Goal: Task Accomplishment & Management: Use online tool/utility

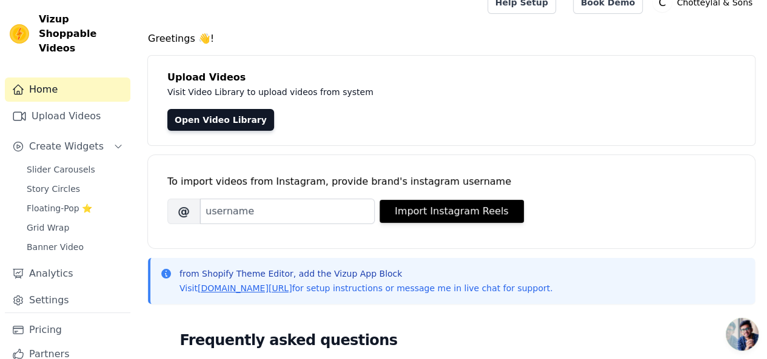
scroll to position [61, 0]
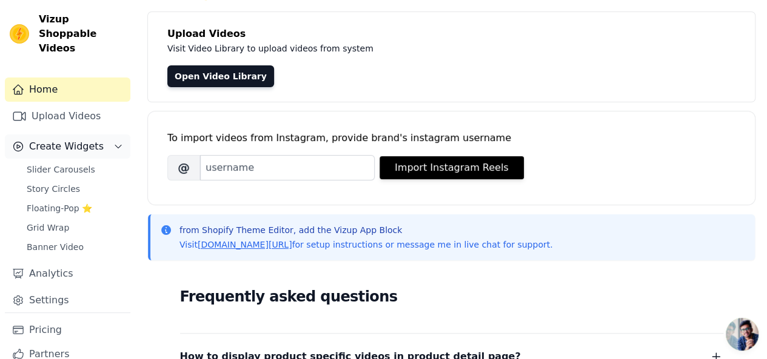
click at [113, 142] on icon "Sidebar" at bounding box center [118, 147] width 10 height 10
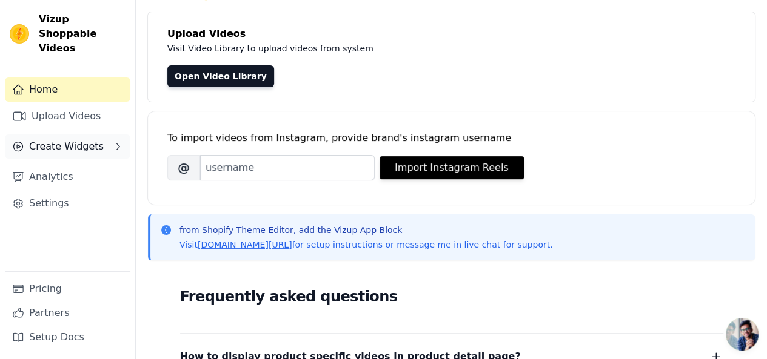
click at [107, 135] on button "Create Widgets" at bounding box center [67, 147] width 125 height 24
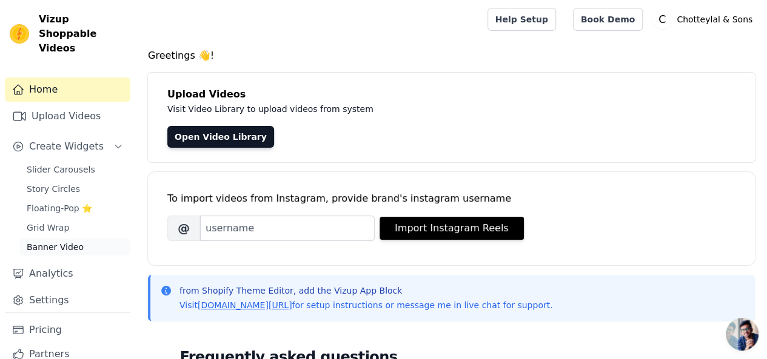
scroll to position [26, 0]
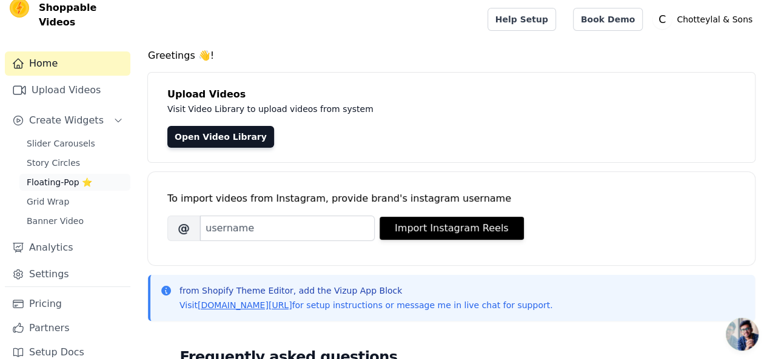
click at [57, 176] on span "Floating-Pop ⭐" at bounding box center [59, 182] width 65 height 12
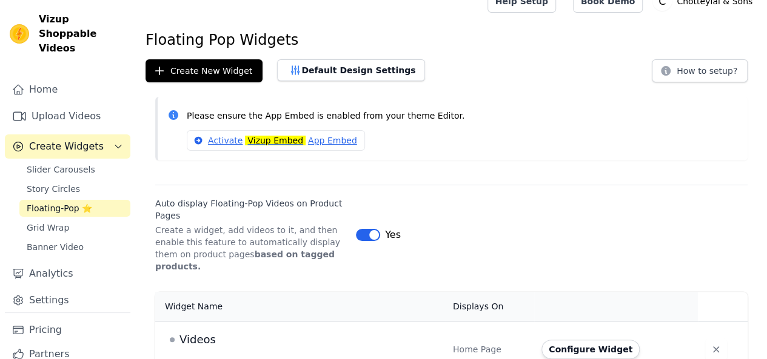
scroll to position [27, 0]
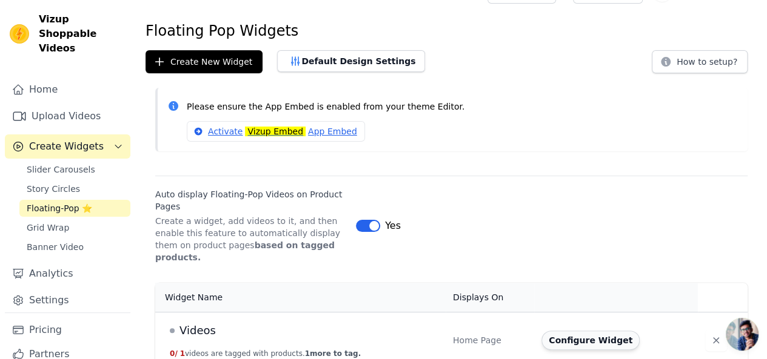
click at [592, 334] on button "Configure Widget" at bounding box center [590, 340] width 98 height 19
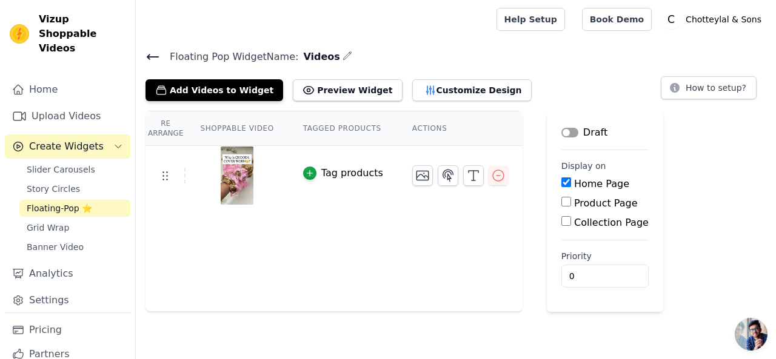
click at [753, 336] on span "Open chat" at bounding box center [751, 334] width 33 height 33
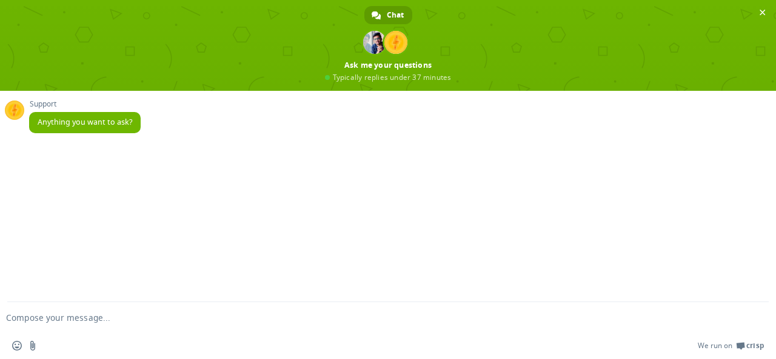
drag, startPoint x: 764, startPoint y: 13, endPoint x: 570, endPoint y: 145, distance: 234.7
click at [762, 15] on span "Close chat" at bounding box center [762, 12] width 13 height 13
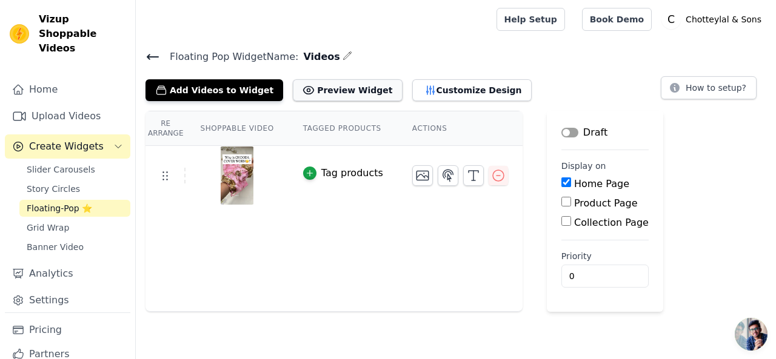
click at [328, 92] on button "Preview Widget" at bounding box center [347, 90] width 109 height 22
click at [242, 167] on img at bounding box center [237, 176] width 34 height 58
click at [195, 167] on div at bounding box center [236, 176] width 101 height 58
click at [230, 163] on img at bounding box center [237, 176] width 34 height 58
click at [416, 87] on button "Customize Design" at bounding box center [471, 90] width 119 height 22
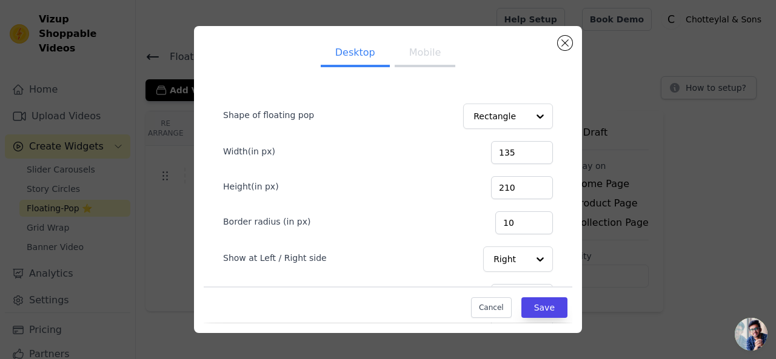
scroll to position [104, 0]
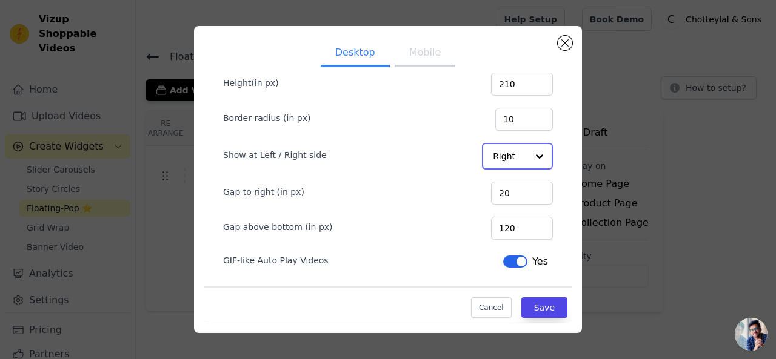
click at [504, 155] on input "Show at Left / Right side" at bounding box center [510, 156] width 35 height 24
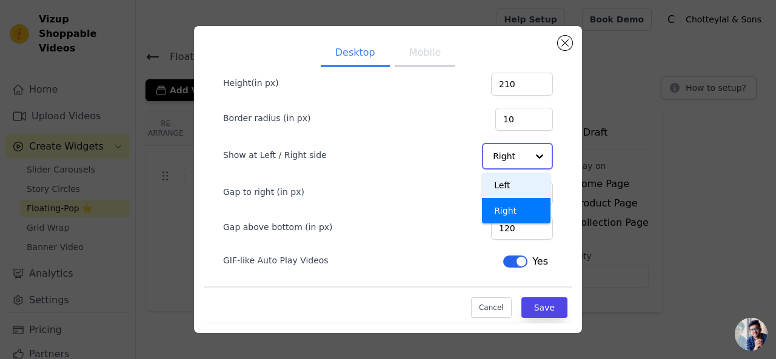
click at [485, 186] on div "Left" at bounding box center [516, 185] width 68 height 25
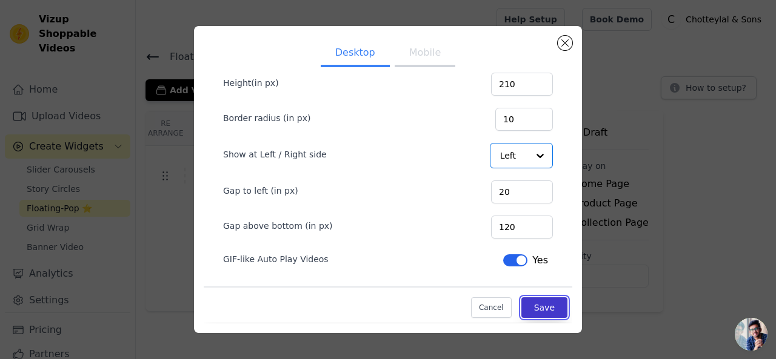
click at [534, 315] on button "Save" at bounding box center [544, 308] width 46 height 21
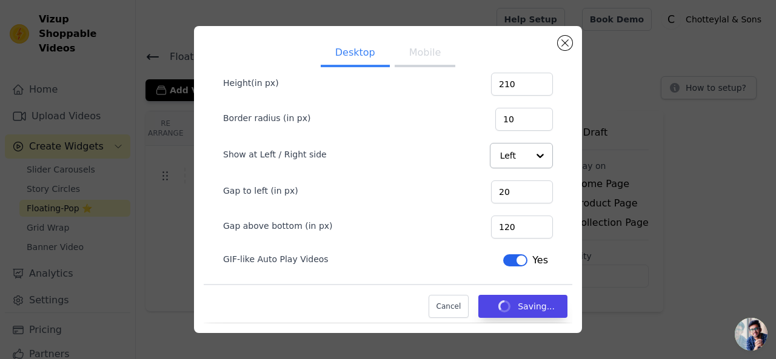
click at [413, 59] on button "Mobile" at bounding box center [425, 54] width 61 height 27
click at [502, 155] on td at bounding box center [460, 171] width 125 height 50
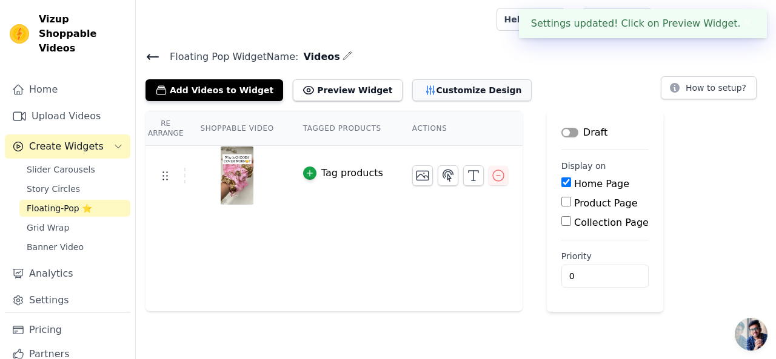
click at [438, 92] on button "Customize Design" at bounding box center [471, 90] width 119 height 22
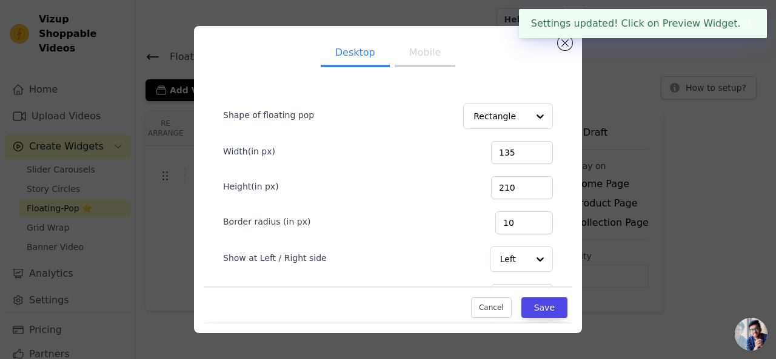
drag, startPoint x: 410, startPoint y: 58, endPoint x: 433, endPoint y: 68, distance: 25.5
click at [410, 58] on button "Mobile" at bounding box center [425, 54] width 61 height 27
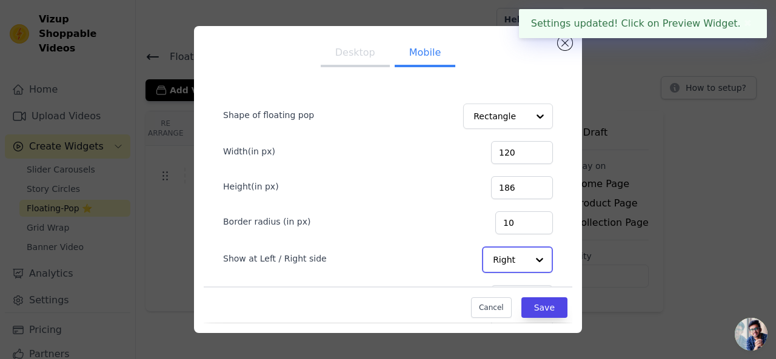
click at [505, 256] on input "Show at Left / Right side" at bounding box center [510, 260] width 35 height 24
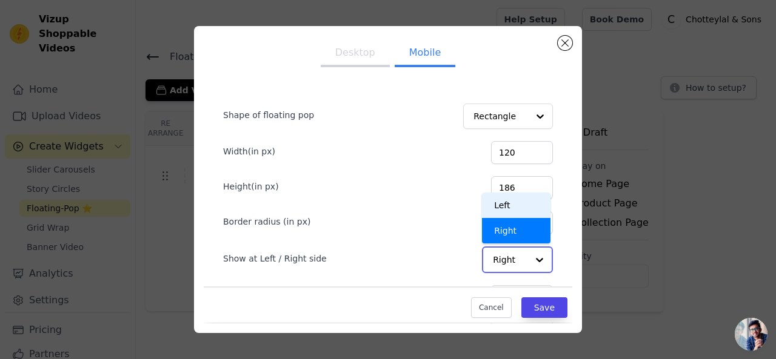
click at [488, 203] on div "Left" at bounding box center [516, 205] width 68 height 25
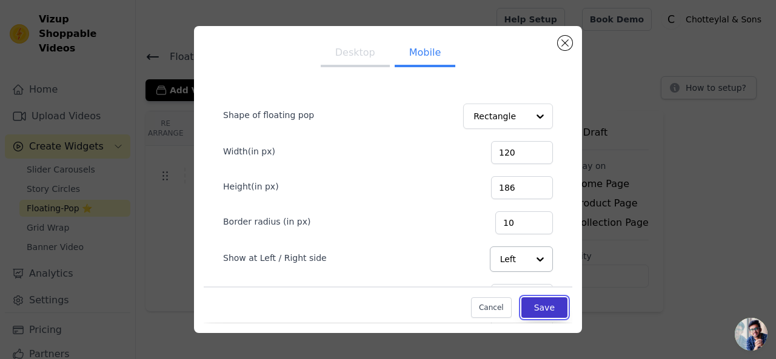
click at [522, 301] on button "Save" at bounding box center [544, 308] width 46 height 21
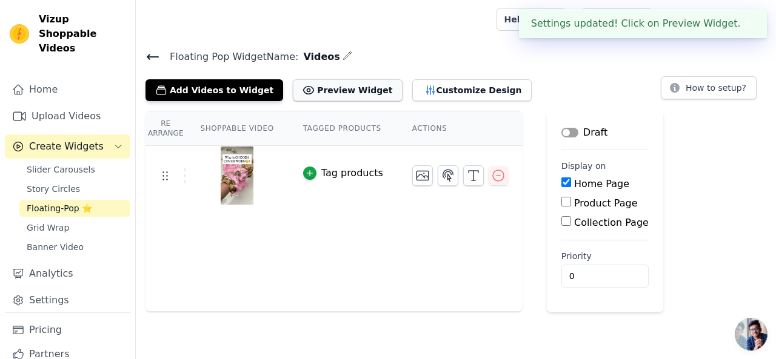
click at [328, 84] on button "Preview Widget" at bounding box center [347, 90] width 109 height 22
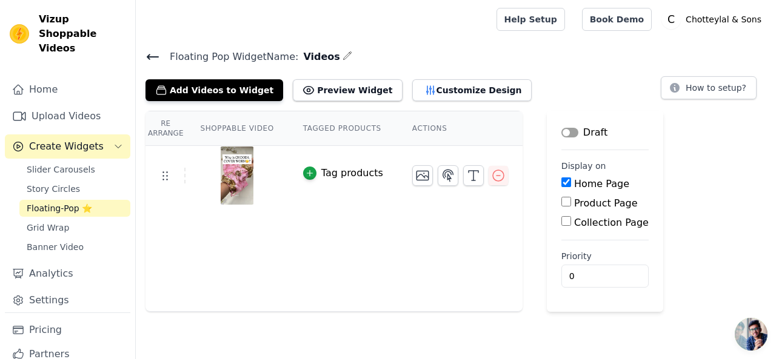
drag, startPoint x: 354, startPoint y: 250, endPoint x: 559, endPoint y: 203, distance: 210.1
click at [574, 203] on label "Product Page" at bounding box center [606, 204] width 64 height 12
click at [561, 203] on input "Product Page" at bounding box center [566, 202] width 10 height 10
checkbox input "true"
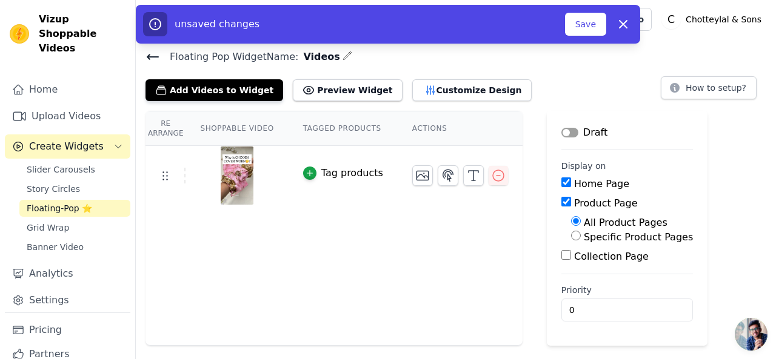
click at [571, 238] on input "Specific Product Pages" at bounding box center [576, 236] width 10 height 10
radio input "true"
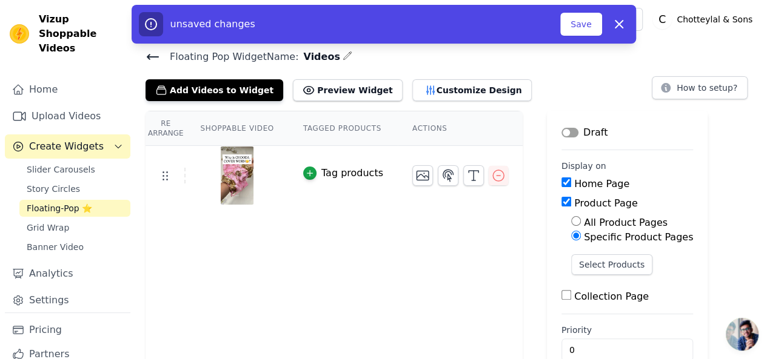
click at [561, 204] on div "Product Page" at bounding box center [627, 203] width 132 height 15
click at [561, 201] on input "Product Page" at bounding box center [566, 202] width 10 height 10
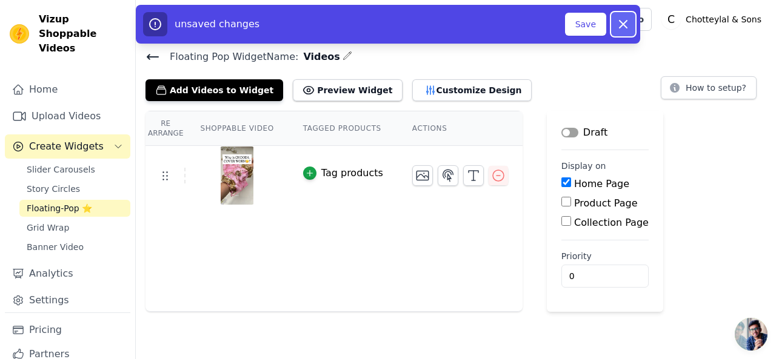
click at [623, 25] on icon "button" at bounding box center [623, 24] width 15 height 15
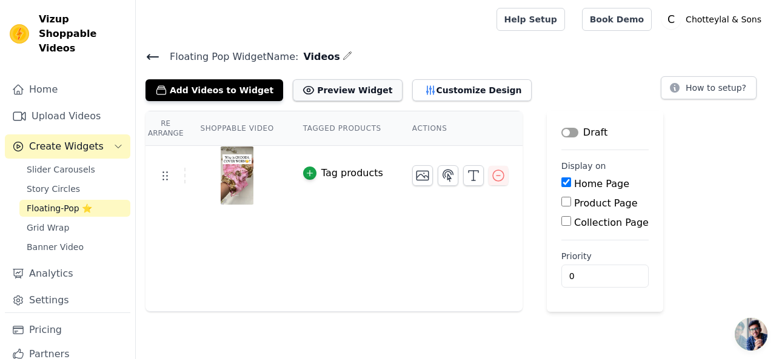
click at [324, 93] on button "Preview Widget" at bounding box center [347, 90] width 109 height 22
click at [561, 205] on input "Product Page" at bounding box center [566, 202] width 10 height 10
checkbox input "true"
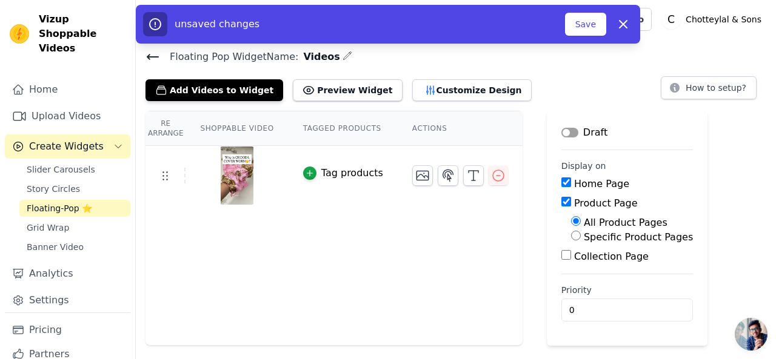
click at [571, 238] on div "Specific Product Pages" at bounding box center [632, 237] width 122 height 15
click at [571, 240] on input "Specific Product Pages" at bounding box center [576, 236] width 10 height 10
radio input "true"
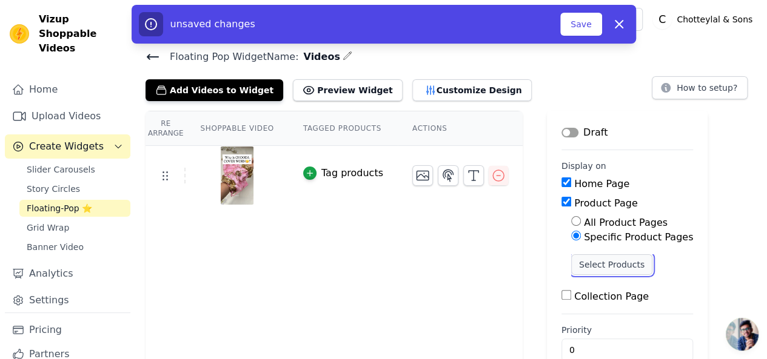
click at [572, 259] on button "Select Products" at bounding box center [611, 265] width 81 height 21
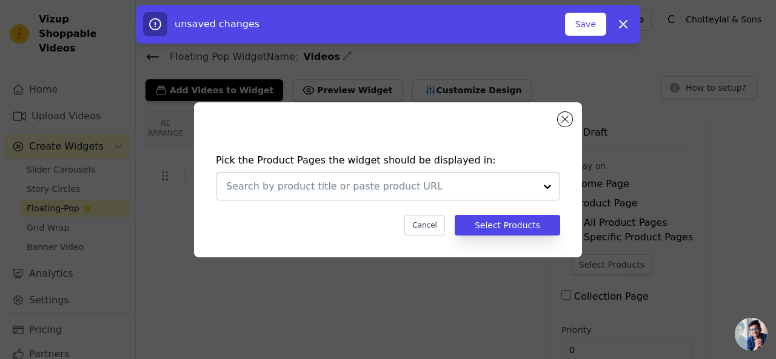
click at [353, 184] on input "text" at bounding box center [380, 186] width 309 height 15
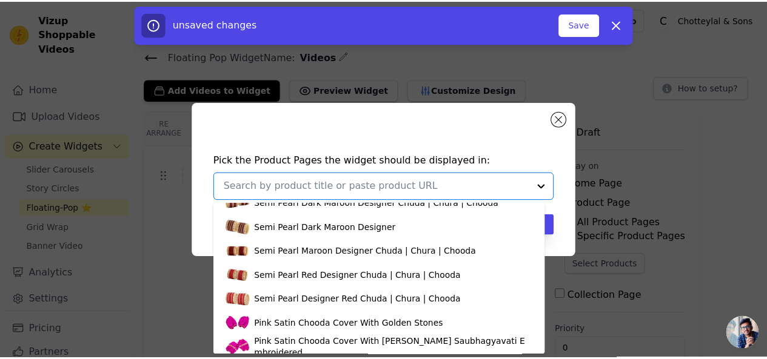
scroll to position [897, 0]
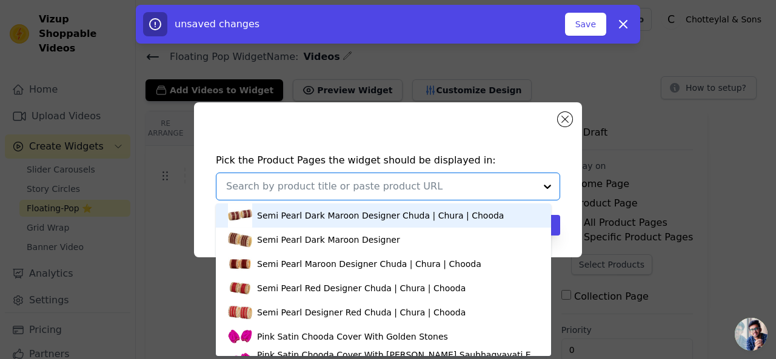
click at [301, 180] on input "text" at bounding box center [380, 186] width 309 height 15
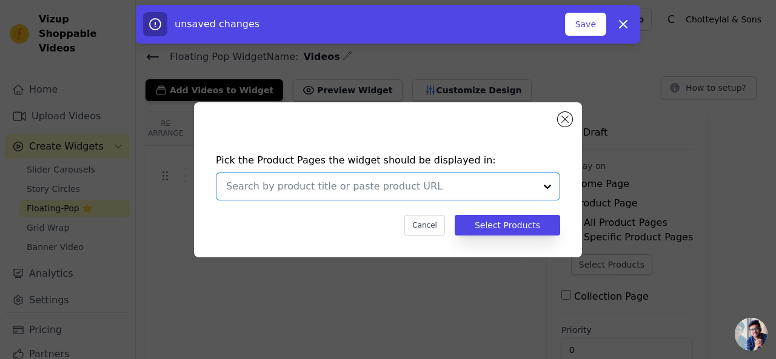
click at [371, 182] on input "text" at bounding box center [380, 186] width 309 height 15
click at [344, 188] on input "text" at bounding box center [380, 186] width 309 height 15
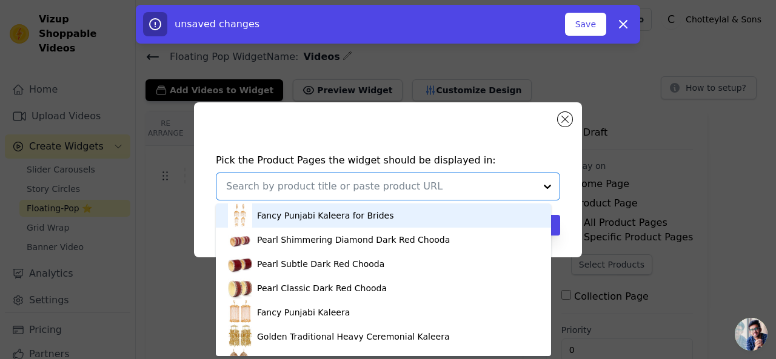
paste input "Happy [DATE] Musical Box with Silver Coins – Premium Puja Gift Hamper"
type input "Happy [DATE] Musical Box with Silver Coins – Premium Puja Gift Hamper"
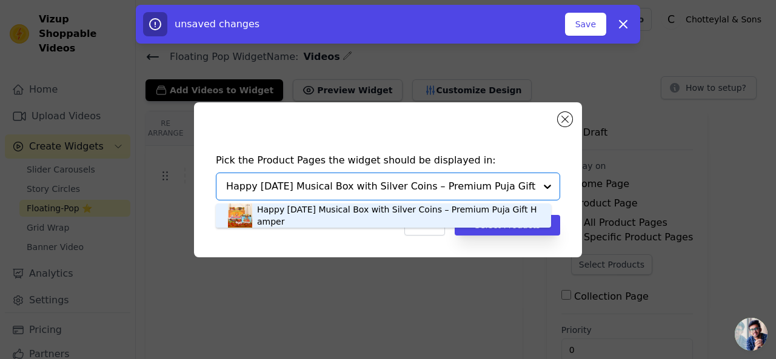
click at [358, 221] on div "Happy [DATE] Musical Box with Silver Coins – Premium Puja Gift Hamper" at bounding box center [398, 216] width 282 height 24
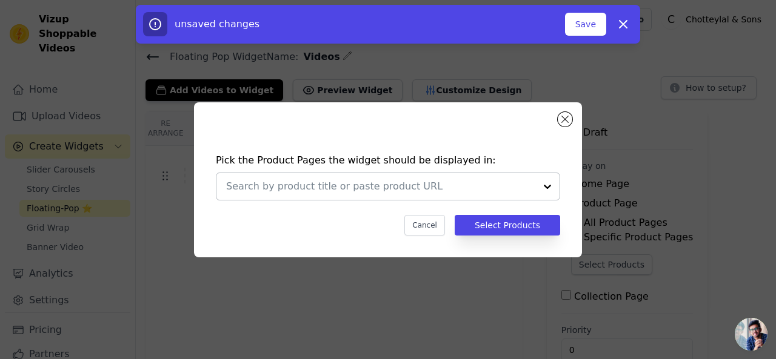
click at [336, 187] on input "text" at bounding box center [380, 186] width 309 height 15
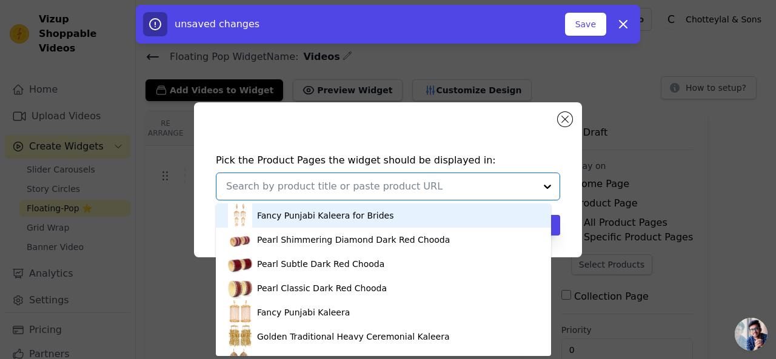
paste input "Happy [DATE] Musical Box with Silver Coins – Premium Puja Gift Hamper"
type input "Happy [DATE] Musical Box with Silver Coins – Premium Puja Gift Hamper"
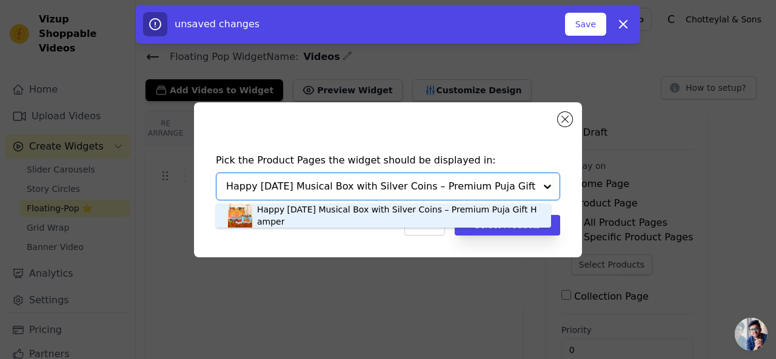
click at [278, 213] on div "Happy [DATE] Musical Box with Silver Coins – Premium Puja Gift Hamper" at bounding box center [398, 216] width 282 height 24
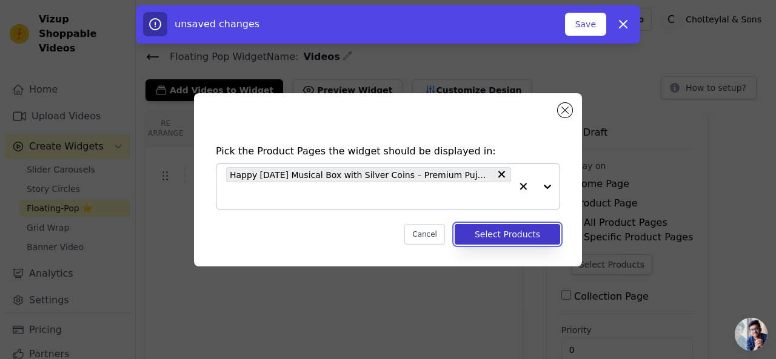
click at [511, 235] on button "Select Products" at bounding box center [507, 234] width 105 height 21
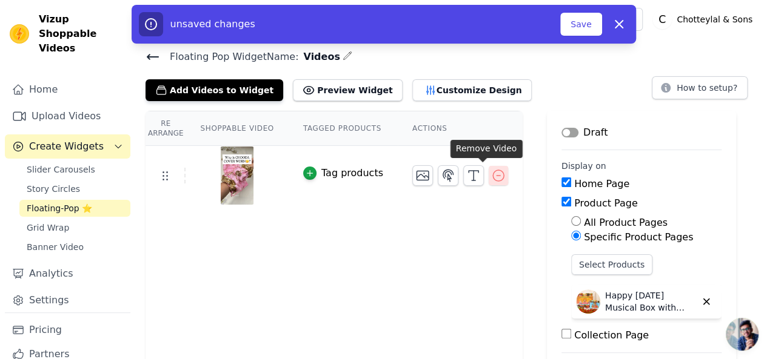
click at [491, 173] on icon "button" at bounding box center [498, 175] width 15 height 15
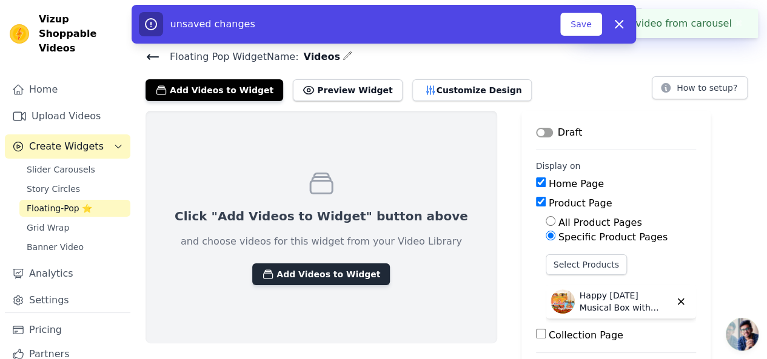
click at [303, 273] on button "Add Videos to Widget" at bounding box center [321, 275] width 138 height 22
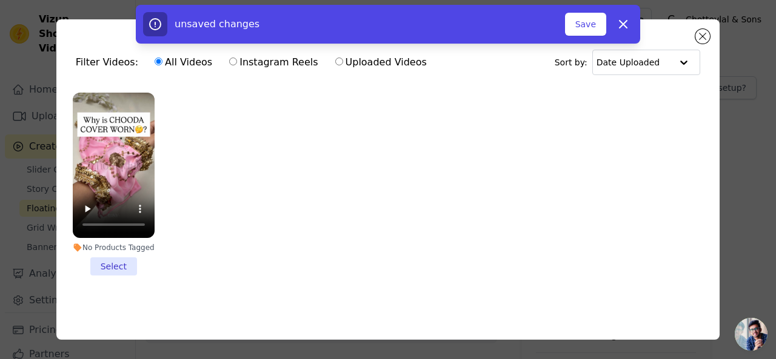
click at [351, 62] on label "Uploaded Videos" at bounding box center [381, 63] width 93 height 16
click at [343, 62] on input "Uploaded Videos" at bounding box center [339, 62] width 8 height 8
radio input "true"
click at [625, 24] on icon "button" at bounding box center [623, 24] width 15 height 15
checkbox input "false"
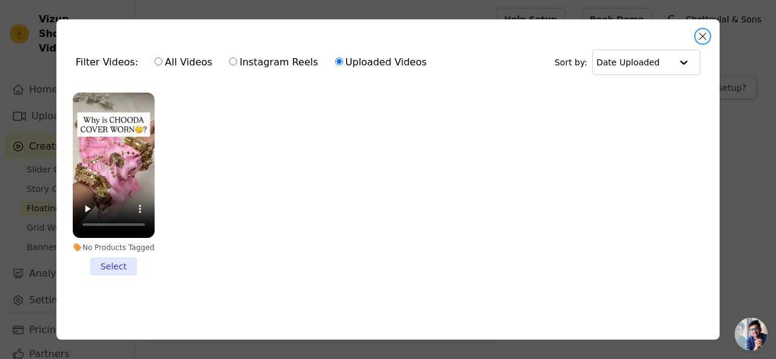
click at [702, 39] on button "Close modal" at bounding box center [702, 36] width 15 height 15
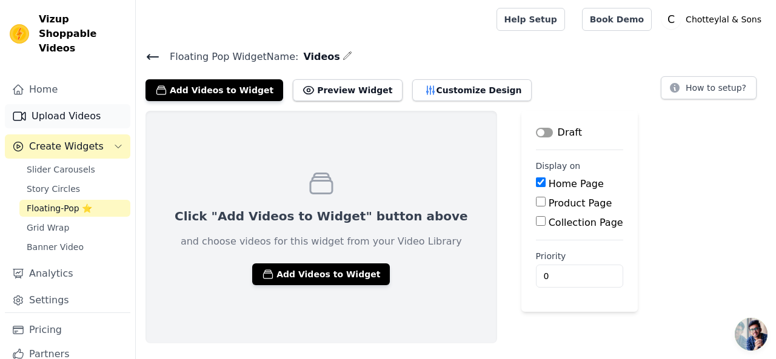
click at [53, 104] on link "Upload Videos" at bounding box center [67, 116] width 125 height 24
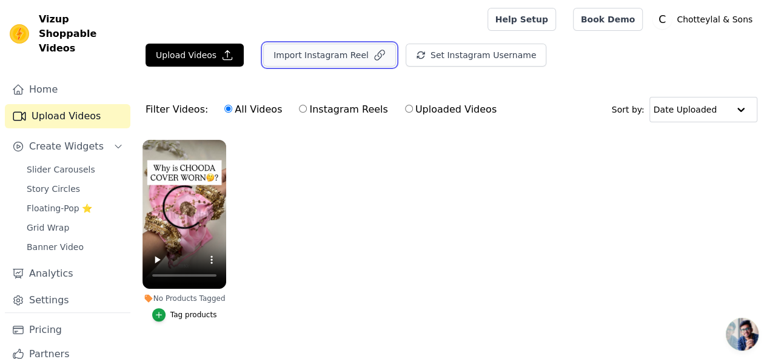
click at [313, 57] on button "Import Instagram Reel" at bounding box center [329, 55] width 133 height 23
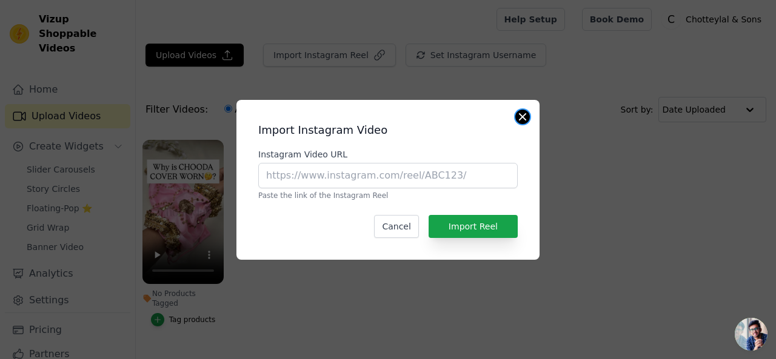
click at [523, 119] on button "Close modal" at bounding box center [522, 117] width 15 height 15
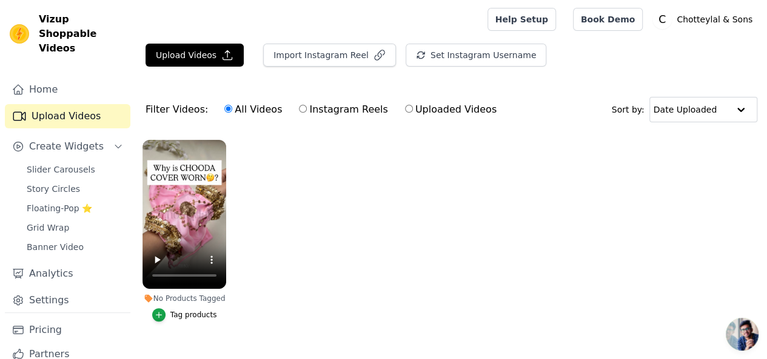
click at [413, 113] on label "Uploaded Videos" at bounding box center [450, 110] width 93 height 16
click at [413, 113] on input "Uploaded Videos" at bounding box center [409, 109] width 8 height 8
radio input "true"
click at [222, 142] on div "No Products Tagged Tag products" at bounding box center [184, 233] width 97 height 200
click at [221, 140] on icon "button" at bounding box center [223, 142] width 5 height 5
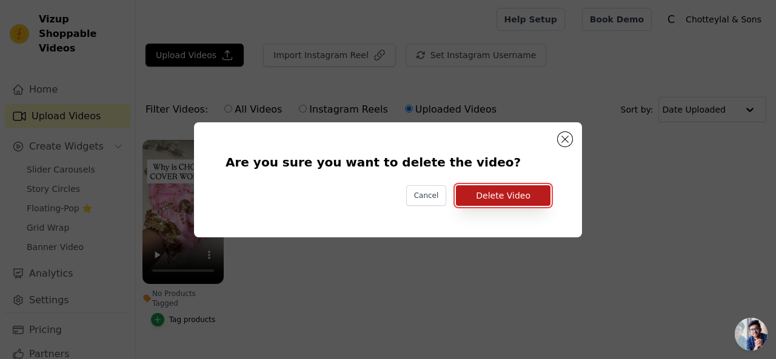
click at [491, 198] on button "Delete Video" at bounding box center [503, 195] width 95 height 21
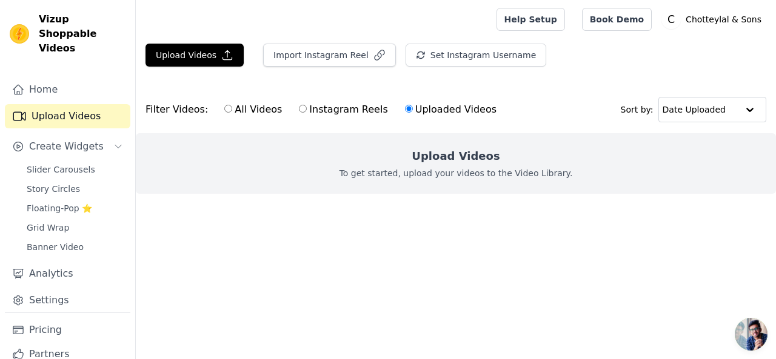
drag, startPoint x: 408, startPoint y: 169, endPoint x: 413, endPoint y: 138, distance: 31.4
click at [410, 167] on p "To get started, upload your videos to the Video Library." at bounding box center [455, 173] width 233 height 12
click at [221, 53] on icon "button" at bounding box center [227, 55] width 12 height 12
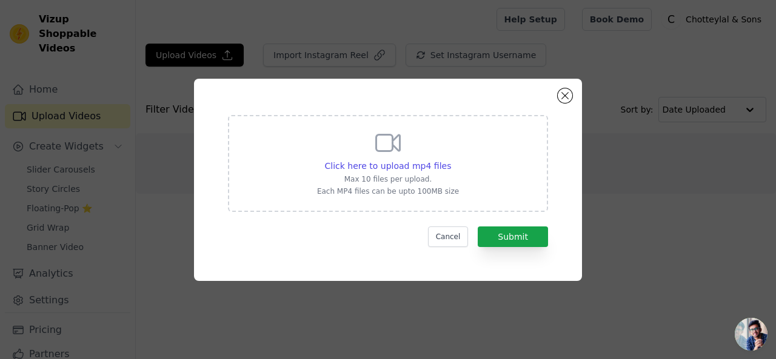
drag, startPoint x: 405, startPoint y: 153, endPoint x: 413, endPoint y: 158, distance: 9.3
click at [408, 155] on div "Click here to upload mp4 files Max 10 files per upload. Each MP4 files can be u…" at bounding box center [388, 162] width 142 height 68
click at [450, 159] on input "Click here to upload mp4 files Max 10 files per upload. Each MP4 files can be u…" at bounding box center [450, 159] width 1 height 1
type input "C:\fakepath\WhatsApp Video 2025-09-28 at 15.34.30_e580d740.mp4"
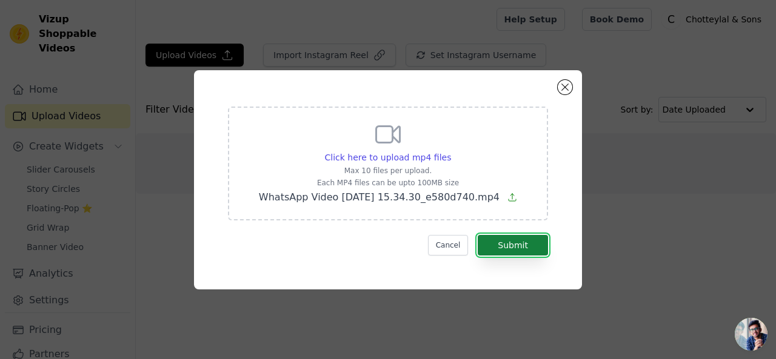
click at [535, 250] on button "Submit" at bounding box center [513, 245] width 70 height 21
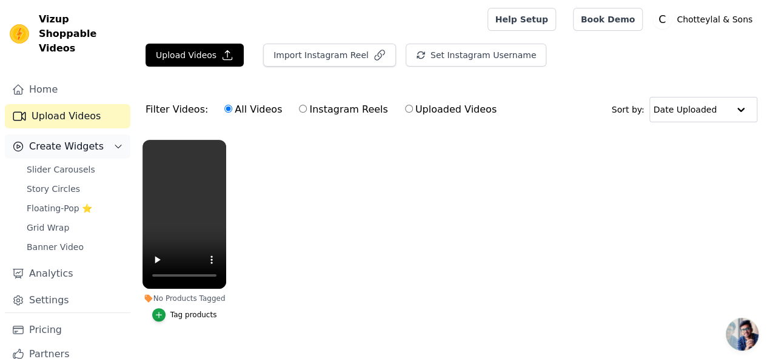
click at [73, 139] on span "Create Widgets" at bounding box center [66, 146] width 75 height 15
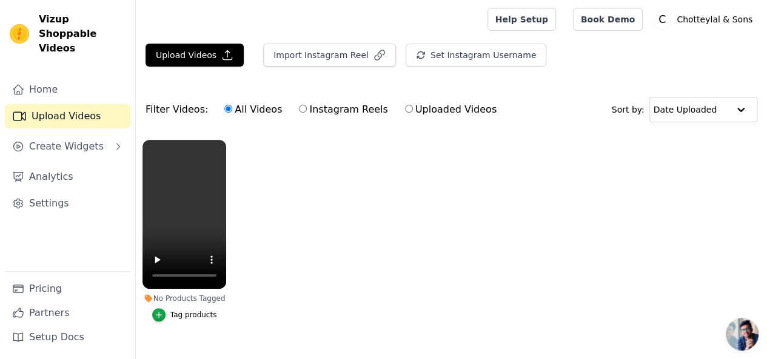
drag, startPoint x: 67, startPoint y: 134, endPoint x: 66, endPoint y: 146, distance: 12.1
click at [68, 139] on span "Create Widgets" at bounding box center [66, 146] width 75 height 15
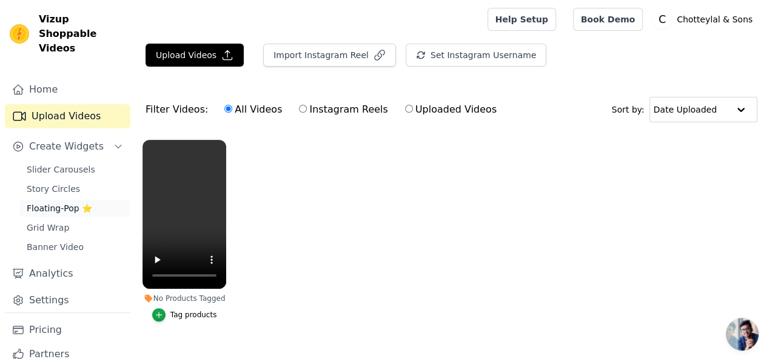
click at [62, 202] on span "Floating-Pop ⭐" at bounding box center [59, 208] width 65 height 12
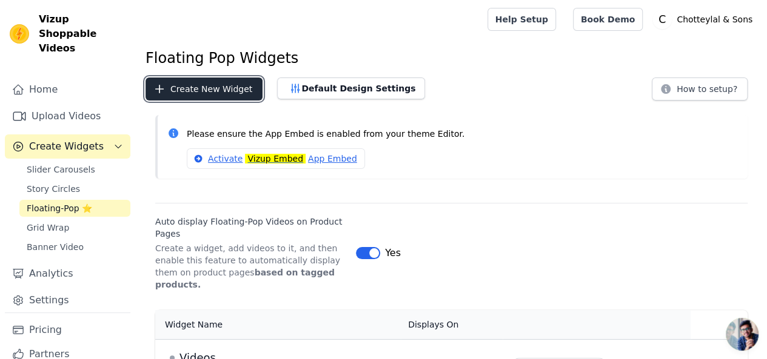
click at [192, 87] on button "Create New Widget" at bounding box center [203, 89] width 117 height 23
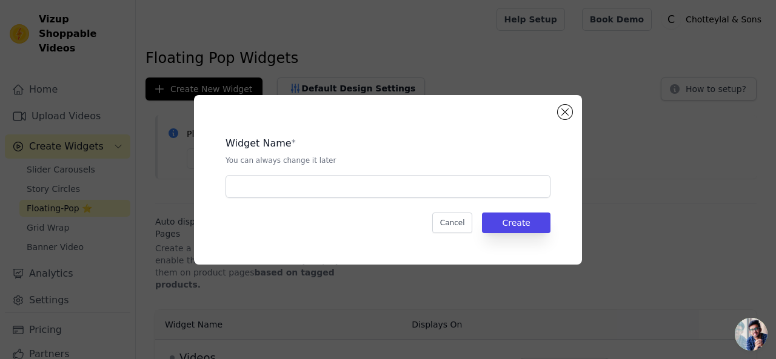
click at [350, 172] on div "Widget Name * You can always change it later" at bounding box center [387, 163] width 325 height 72
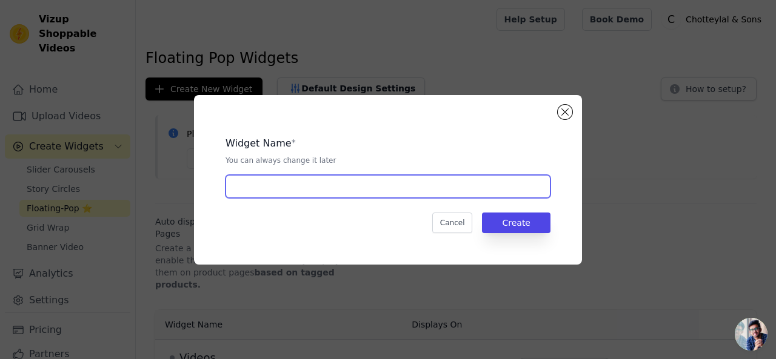
drag, startPoint x: 322, startPoint y: 184, endPoint x: 481, endPoint y: 141, distance: 163.9
click at [327, 182] on input "text" at bounding box center [387, 186] width 325 height 23
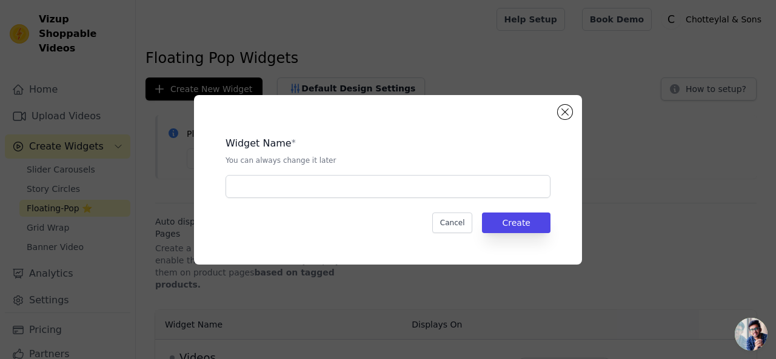
click at [556, 112] on div "Widget Name * You can always change it later Cancel Create" at bounding box center [388, 180] width 388 height 170
click at [565, 115] on button "Close modal" at bounding box center [565, 112] width 15 height 15
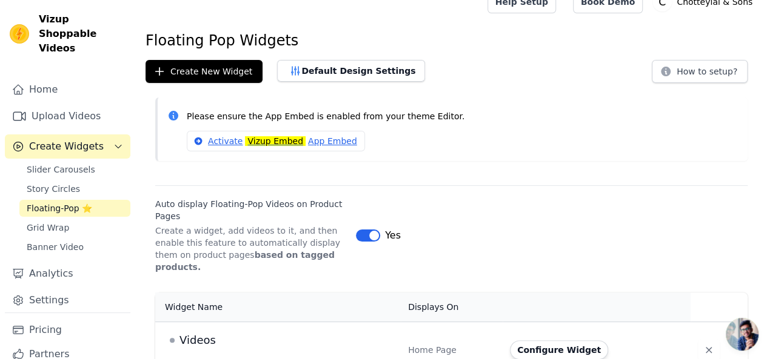
scroll to position [27, 0]
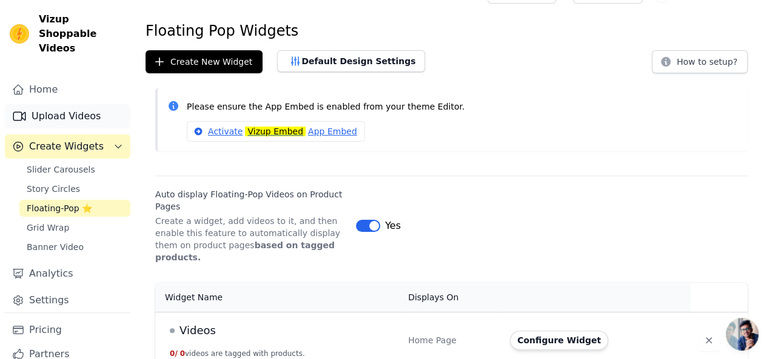
click at [67, 104] on link "Upload Videos" at bounding box center [67, 116] width 125 height 24
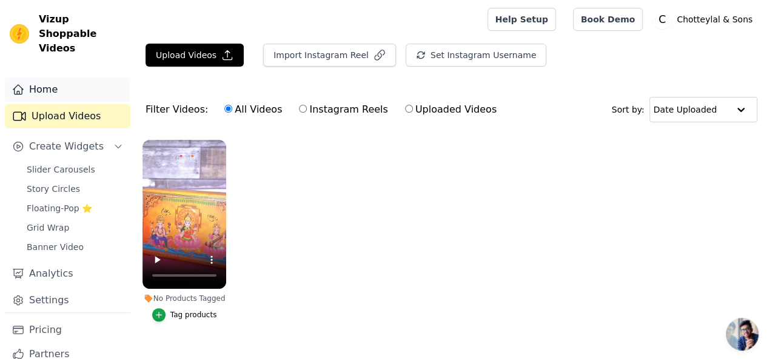
click at [66, 81] on link "Home" at bounding box center [67, 90] width 125 height 24
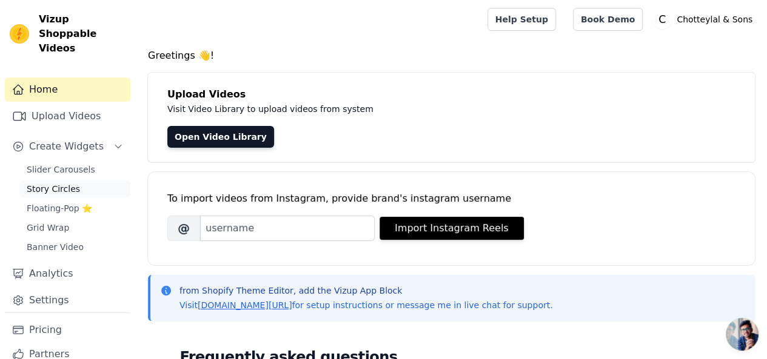
click at [55, 183] on span "Story Circles" at bounding box center [53, 189] width 53 height 12
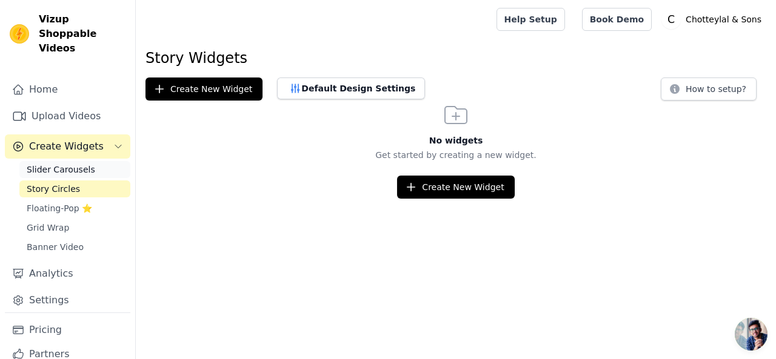
click at [59, 164] on span "Slider Carousels" at bounding box center [61, 170] width 68 height 12
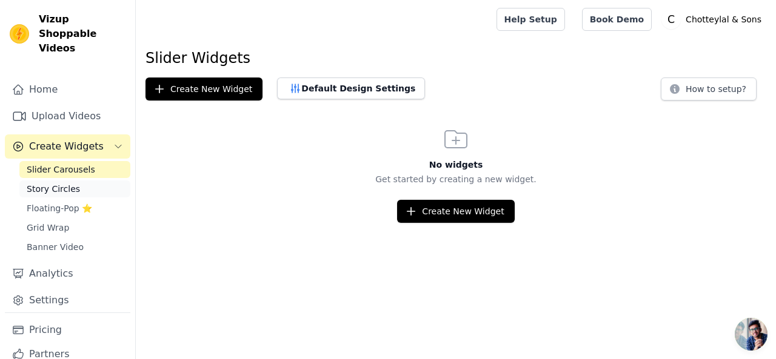
click at [62, 183] on span "Story Circles" at bounding box center [53, 189] width 53 height 12
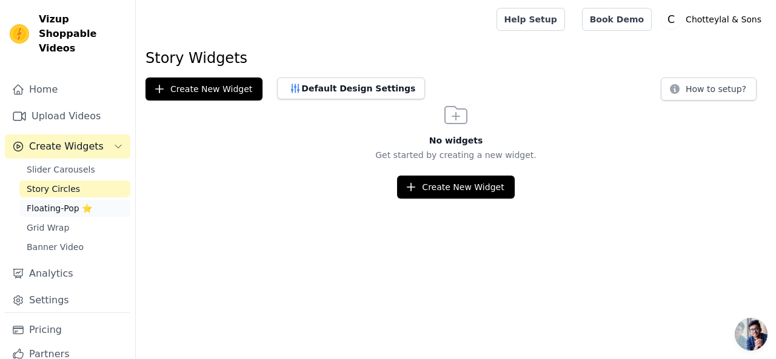
click at [67, 202] on span "Floating-Pop ⭐" at bounding box center [59, 208] width 65 height 12
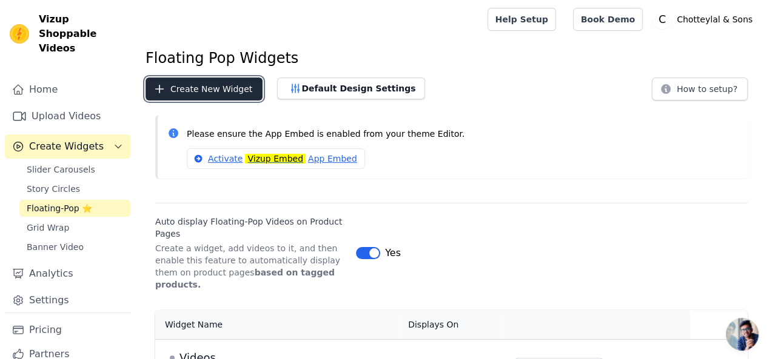
click at [211, 82] on button "Create New Widget" at bounding box center [203, 89] width 117 height 23
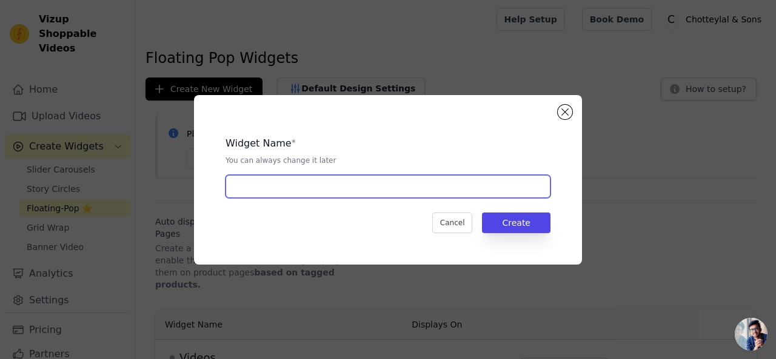
click at [315, 179] on input "text" at bounding box center [387, 186] width 325 height 23
type input "[DATE] Pop Up Video"
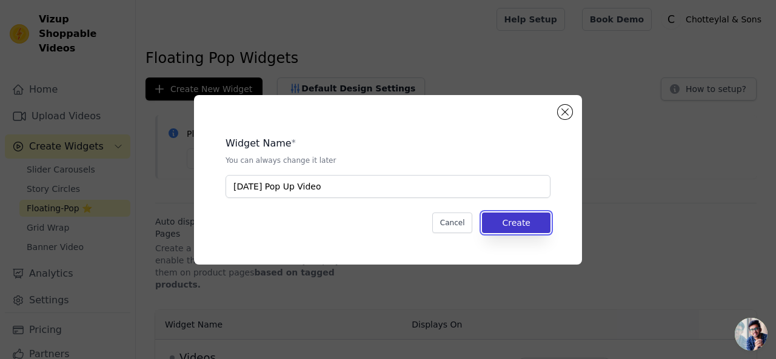
click at [526, 230] on button "Create" at bounding box center [516, 223] width 68 height 21
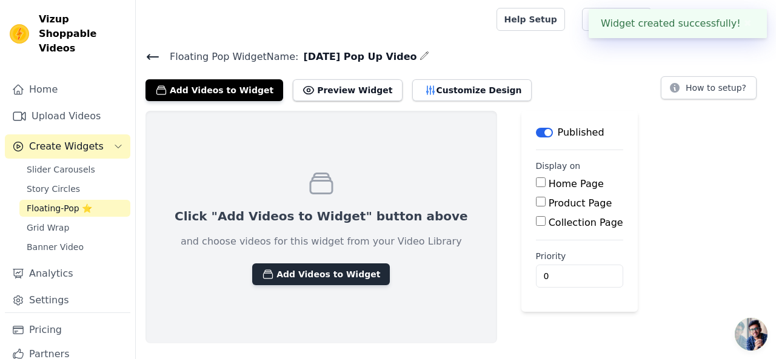
click at [336, 275] on button "Add Videos to Widget" at bounding box center [321, 275] width 138 height 22
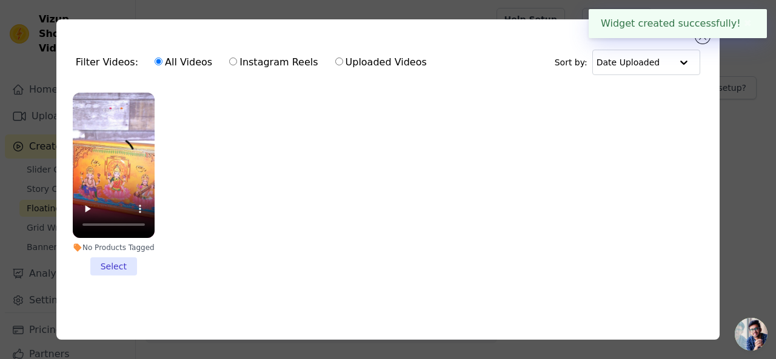
click at [109, 259] on li "No Products Tagged Select" at bounding box center [114, 184] width 82 height 183
click at [0, 0] on input "No Products Tagged Select" at bounding box center [0, 0] width 0 height 0
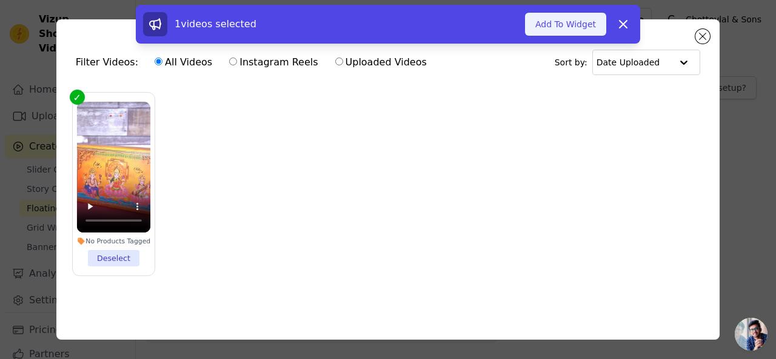
click at [562, 27] on button "Add To Widget" at bounding box center [565, 24] width 81 height 23
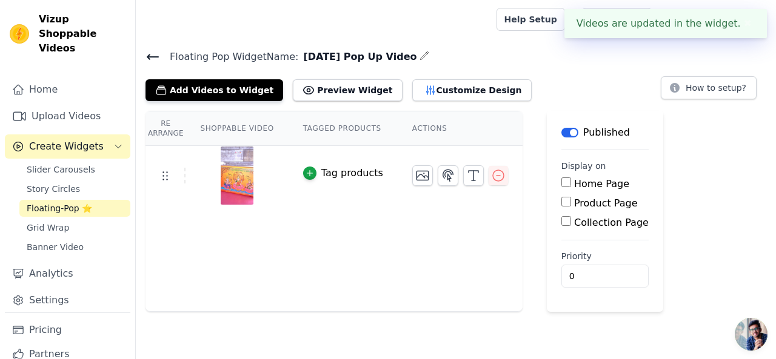
click at [561, 205] on div "Product Page" at bounding box center [604, 203] width 87 height 15
click at [561, 201] on input "Product Page" at bounding box center [566, 202] width 10 height 10
checkbox input "true"
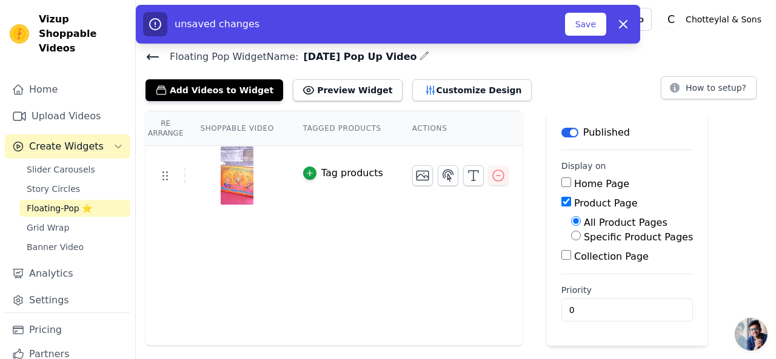
click at [587, 236] on label "Specific Product Pages" at bounding box center [638, 238] width 109 height 12
click at [581, 236] on input "Specific Product Pages" at bounding box center [576, 236] width 10 height 10
radio input "true"
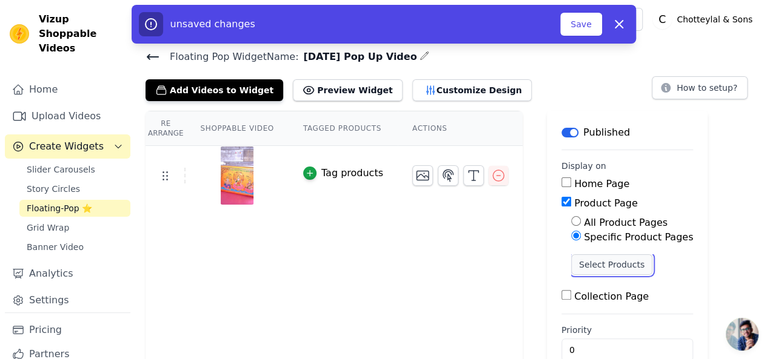
click at [592, 265] on button "Select Products" at bounding box center [611, 265] width 81 height 21
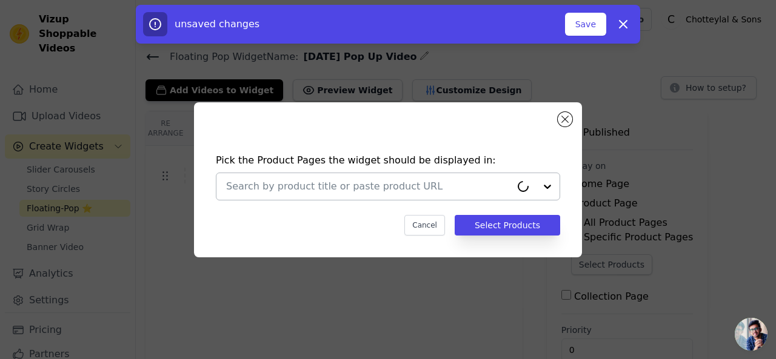
click at [297, 187] on input "text" at bounding box center [368, 186] width 285 height 15
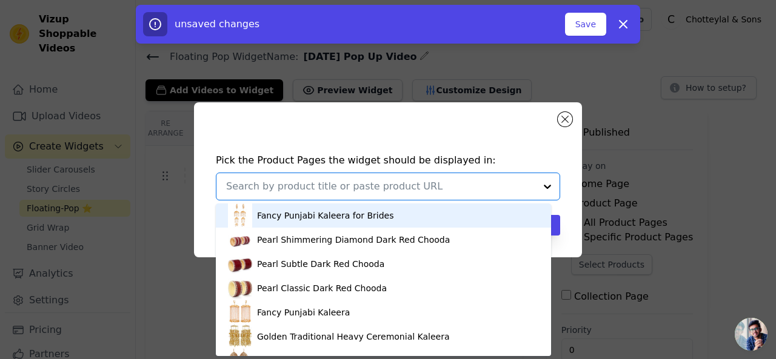
paste input "Happy Diwali Musical Box with Silver Coins – Premium Puja Gift Hamper"
type input "Happy Diwali Musical Box with Silver Coins – Premium Puja Gift Hamper"
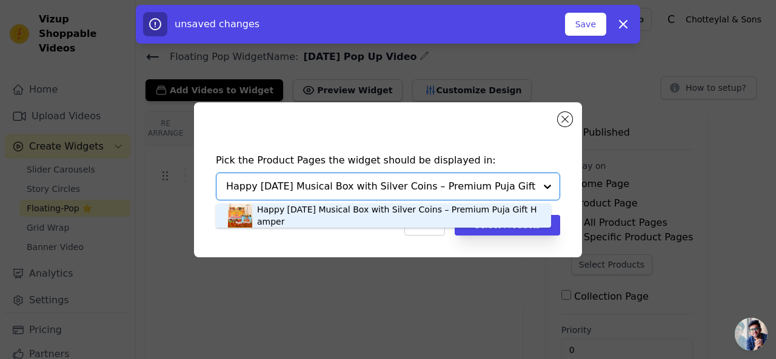
drag, startPoint x: 307, startPoint y: 221, endPoint x: 321, endPoint y: 222, distance: 13.4
click at [308, 221] on div "Happy Diwali Musical Box with Silver Coins – Premium Puja Gift Hamper" at bounding box center [383, 216] width 311 height 24
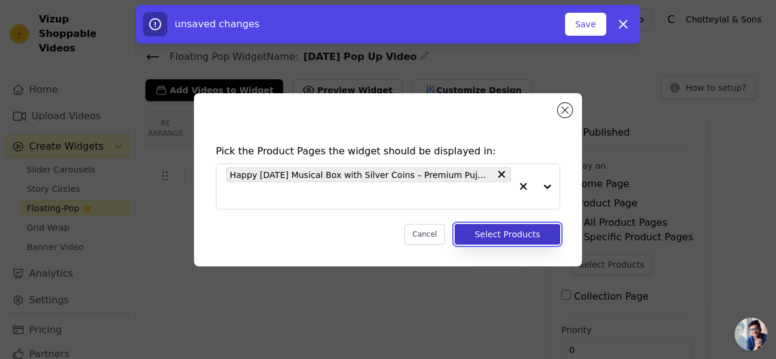
click at [507, 236] on button "Select Products" at bounding box center [507, 234] width 105 height 21
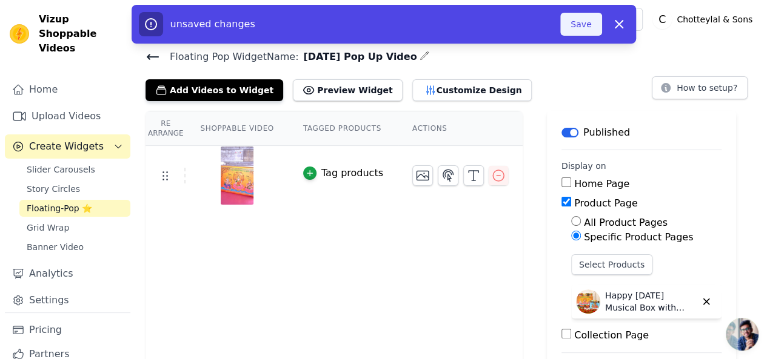
click at [579, 24] on button "Save" at bounding box center [580, 24] width 41 height 23
click at [585, 20] on button "Save" at bounding box center [580, 24] width 41 height 23
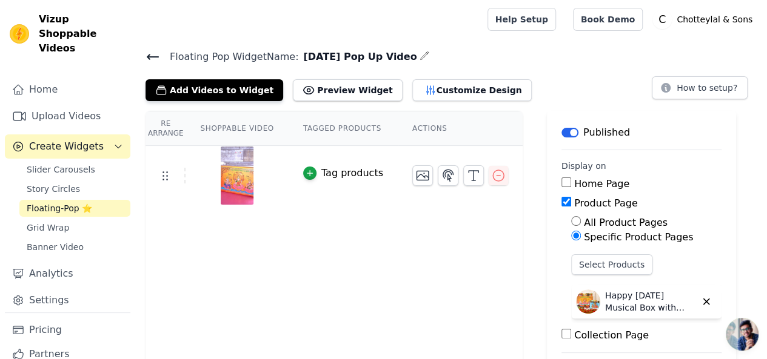
click at [583, 136] on p "Published" at bounding box center [606, 132] width 47 height 15
click at [69, 78] on link "Home" at bounding box center [67, 90] width 125 height 24
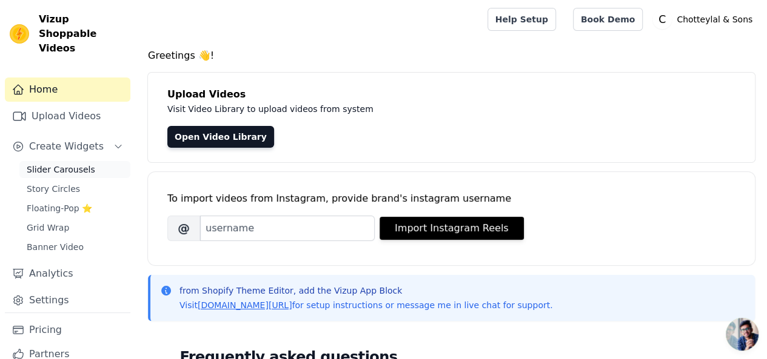
click at [64, 164] on span "Slider Carousels" at bounding box center [61, 170] width 68 height 12
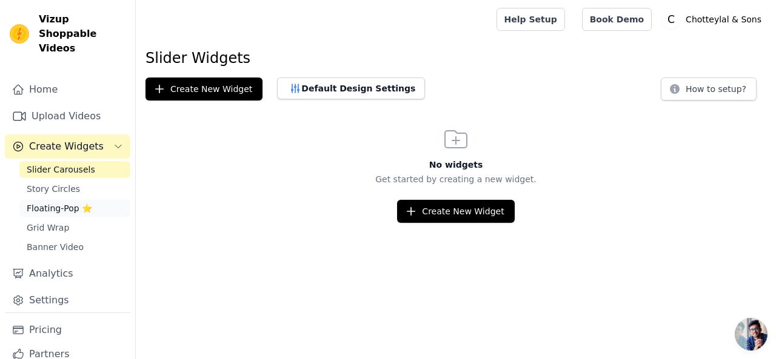
click at [62, 202] on span "Floating-Pop ⭐" at bounding box center [59, 208] width 65 height 12
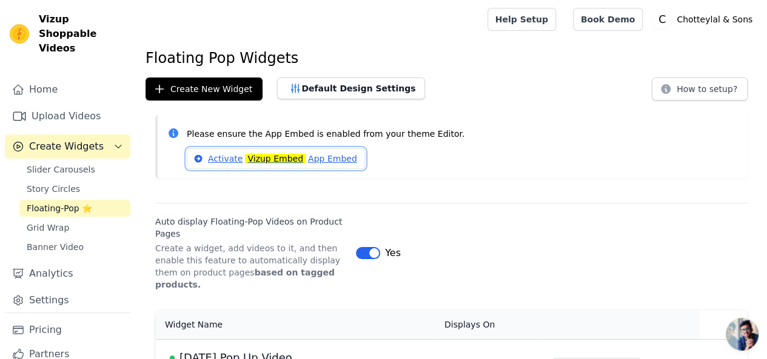
click at [324, 157] on link "Activate Vizup Embed App Embed" at bounding box center [276, 158] width 178 height 21
drag, startPoint x: 81, startPoint y: 199, endPoint x: 285, endPoint y: 225, distance: 205.8
click at [81, 202] on span "Floating-Pop ⭐" at bounding box center [59, 208] width 65 height 12
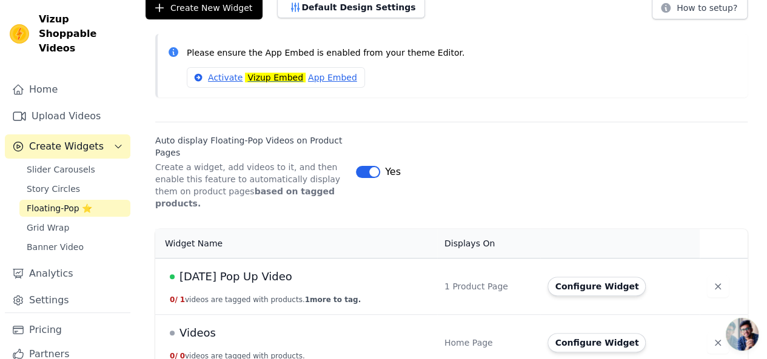
scroll to position [84, 0]
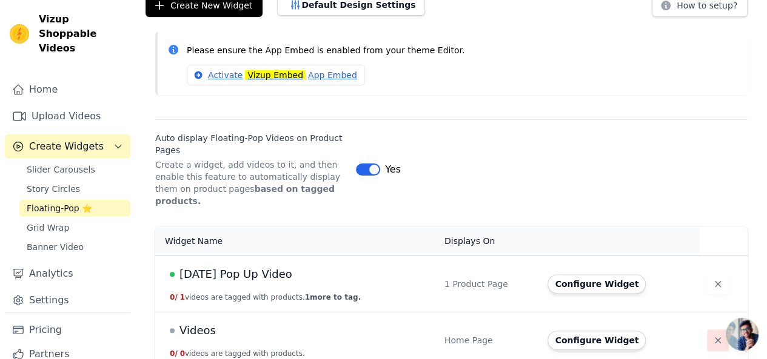
click at [713, 335] on icon "button" at bounding box center [718, 341] width 12 height 12
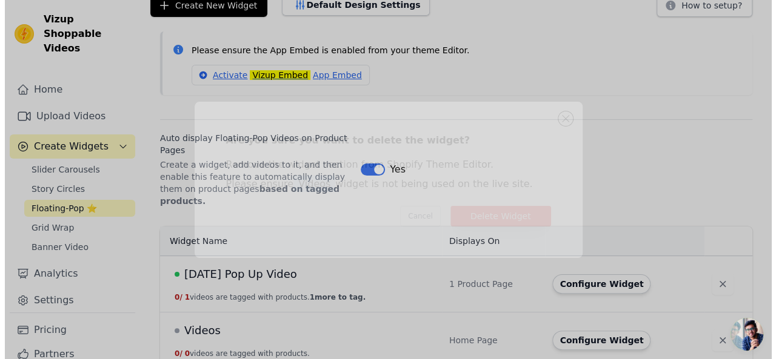
scroll to position [0, 0]
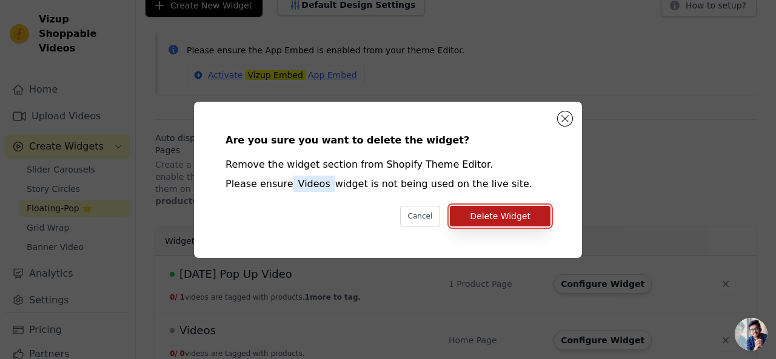
click at [513, 211] on button "Delete Widget" at bounding box center [500, 216] width 101 height 21
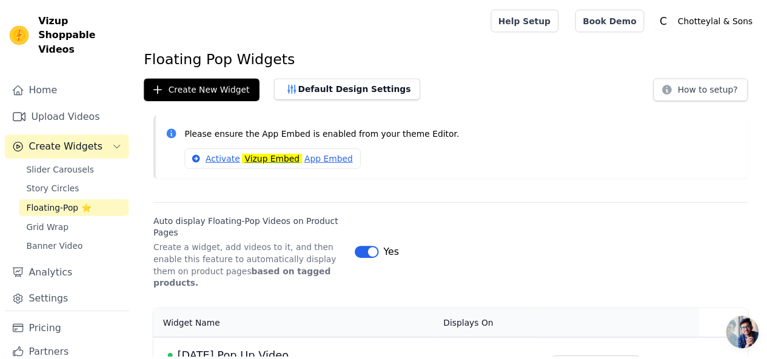
scroll to position [84, 0]
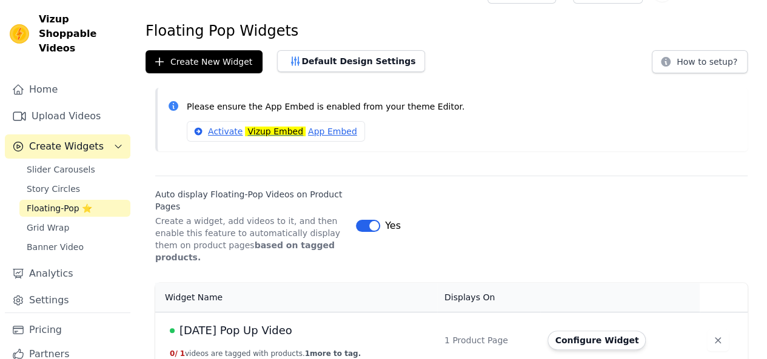
click at [291, 349] on button "0 / 1 videos are tagged with products. 1 more to tag." at bounding box center [265, 354] width 191 height 10
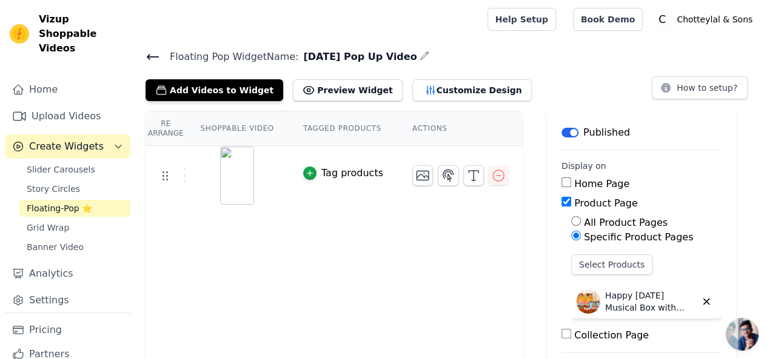
click at [402, 125] on th "Actions" at bounding box center [460, 129] width 125 height 35
click at [410, 127] on th "Actions" at bounding box center [460, 129] width 125 height 35
click at [424, 127] on th "Actions" at bounding box center [460, 129] width 125 height 35
click at [324, 88] on button "Preview Widget" at bounding box center [347, 90] width 109 height 22
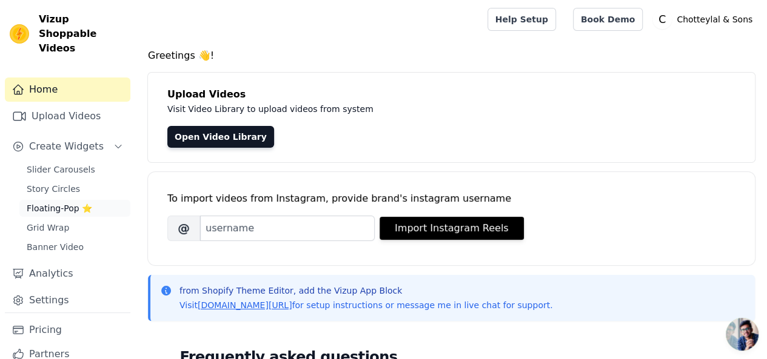
click at [59, 202] on span "Floating-Pop ⭐" at bounding box center [59, 208] width 65 height 12
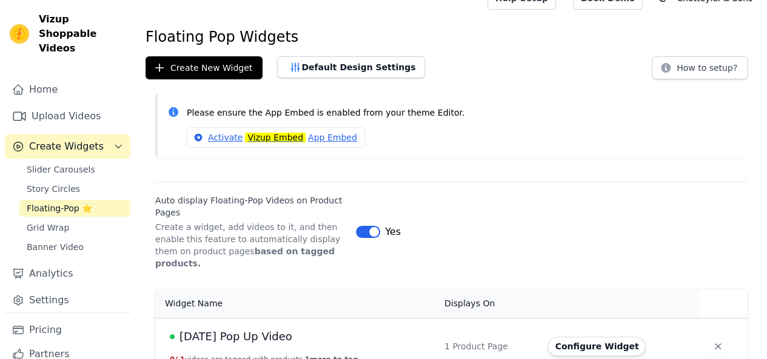
scroll to position [27, 0]
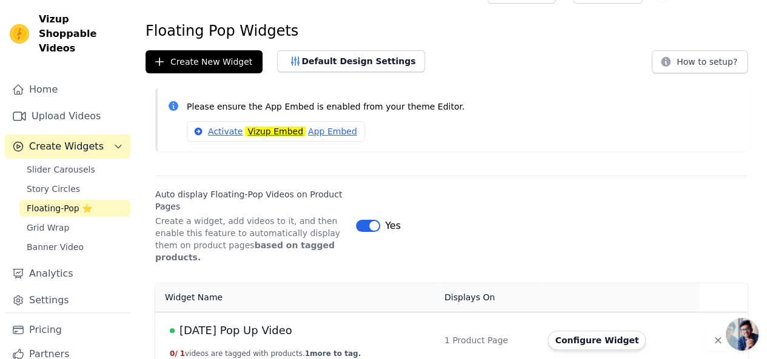
click at [263, 349] on button "0 / 1 videos are tagged with products. 1 more to tag." at bounding box center [265, 354] width 191 height 10
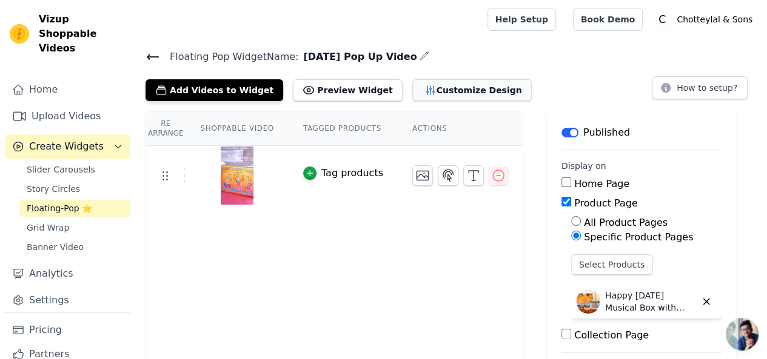
click at [433, 87] on button "Customize Design" at bounding box center [471, 90] width 119 height 22
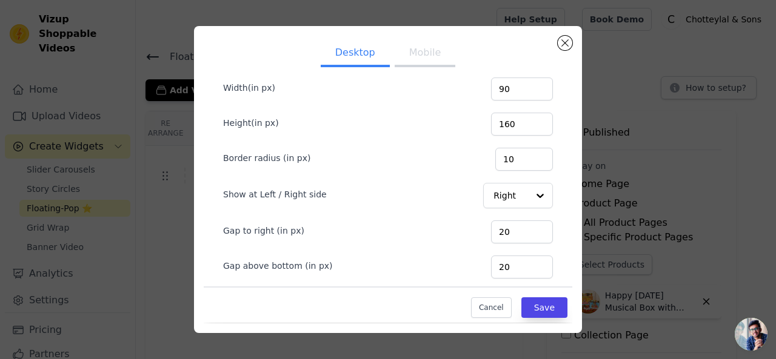
scroll to position [104, 0]
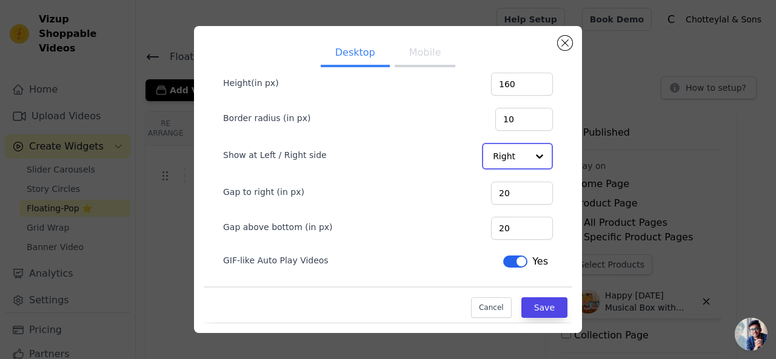
click at [504, 152] on input "Show at Left / Right side" at bounding box center [510, 156] width 35 height 24
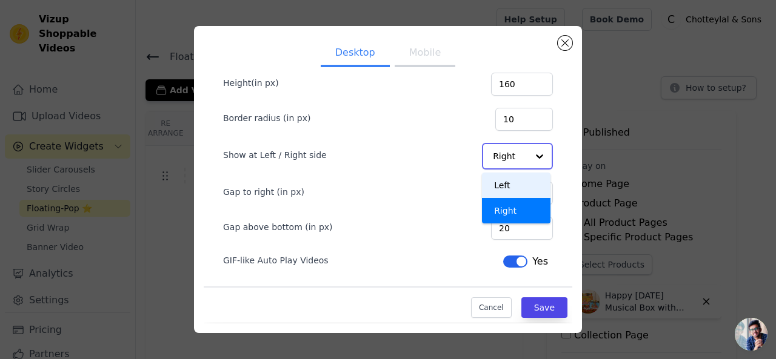
click at [488, 185] on div "Left" at bounding box center [516, 185] width 68 height 25
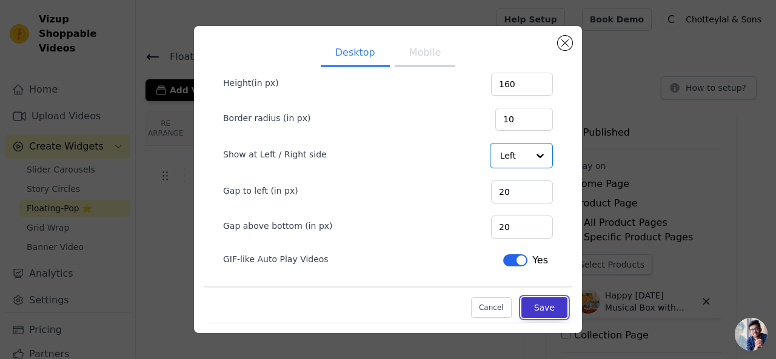
click at [521, 305] on button "Save" at bounding box center [544, 308] width 46 height 21
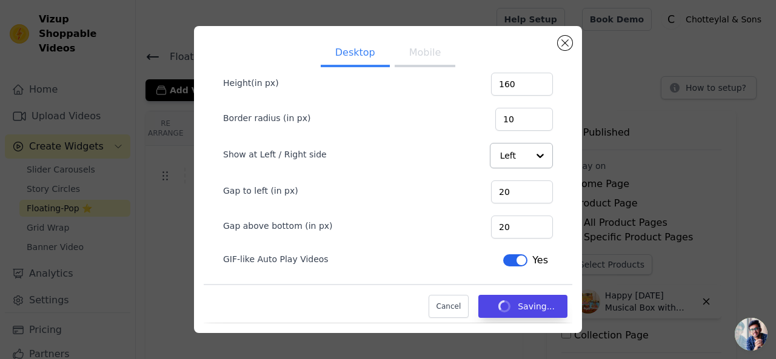
drag, startPoint x: 424, startPoint y: 57, endPoint x: 428, endPoint y: 70, distance: 13.4
click at [424, 57] on button "Mobile" at bounding box center [425, 54] width 61 height 27
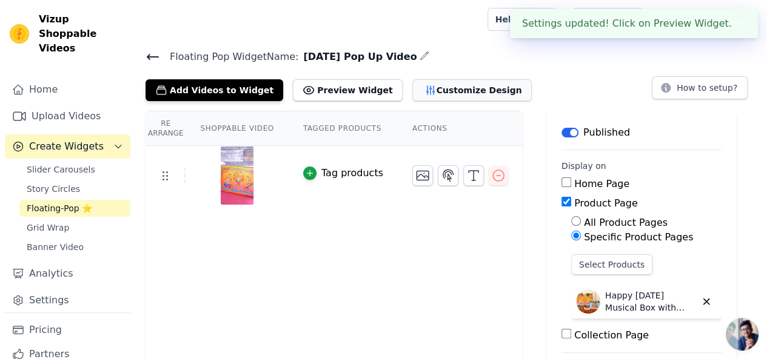
click at [421, 85] on button "Customize Design" at bounding box center [471, 90] width 119 height 22
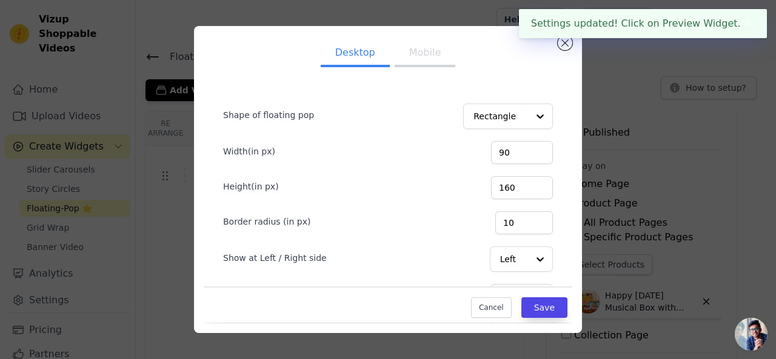
click at [419, 58] on button "Mobile" at bounding box center [425, 54] width 61 height 27
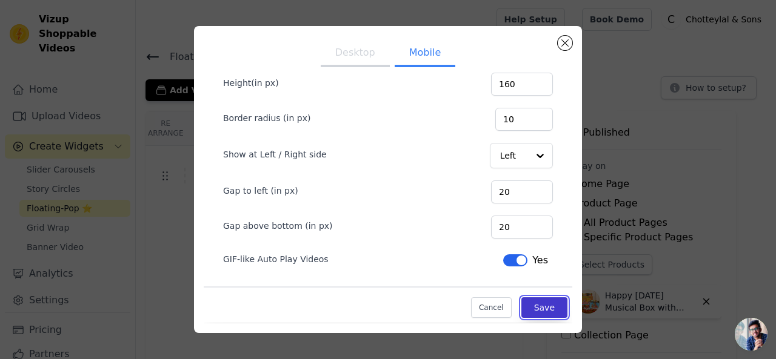
click at [533, 306] on button "Save" at bounding box center [544, 308] width 46 height 21
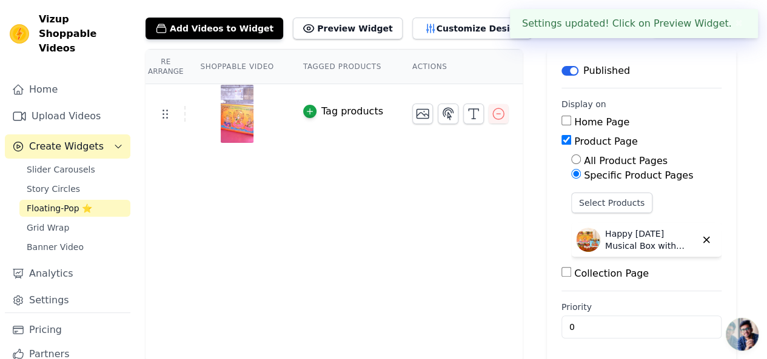
scroll to position [63, 0]
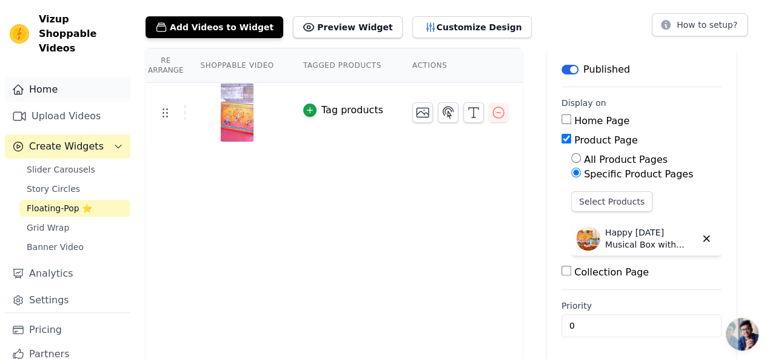
click at [50, 78] on link "Home" at bounding box center [67, 90] width 125 height 24
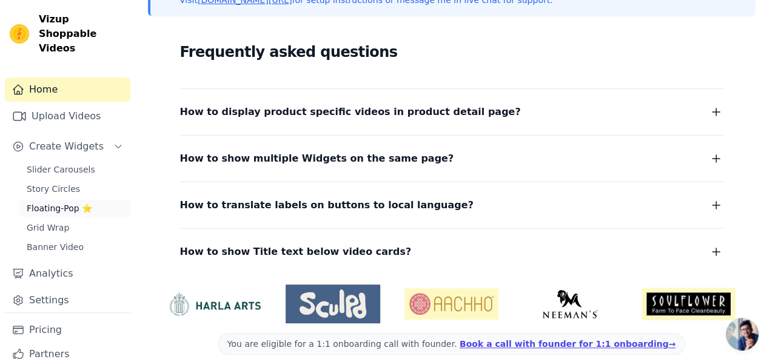
scroll to position [319, 0]
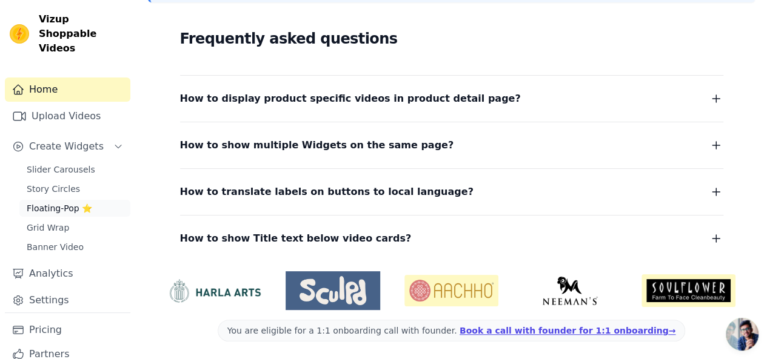
click at [73, 202] on span "Floating-Pop ⭐" at bounding box center [59, 208] width 65 height 12
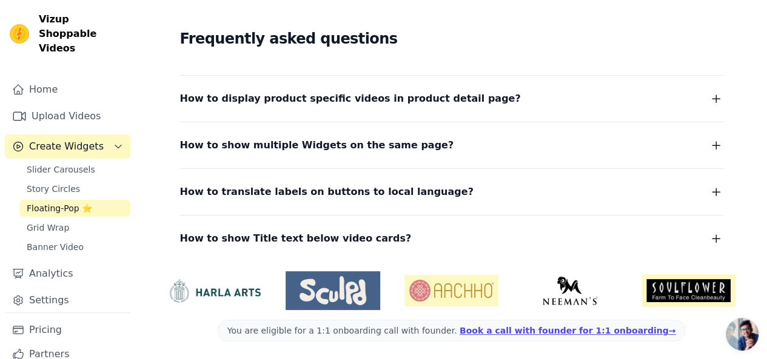
scroll to position [27, 0]
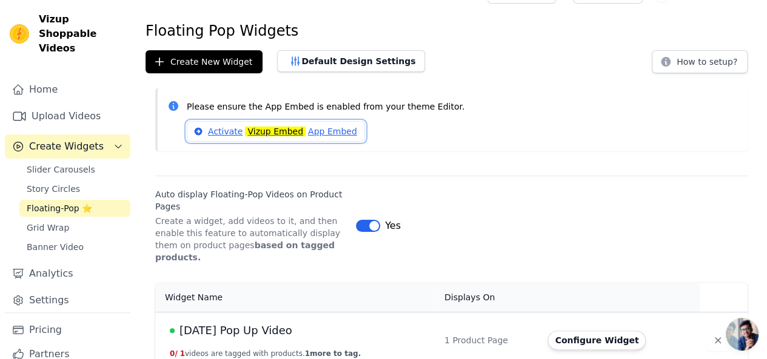
click at [319, 131] on link "Activate Vizup Embed App Embed" at bounding box center [276, 131] width 178 height 21
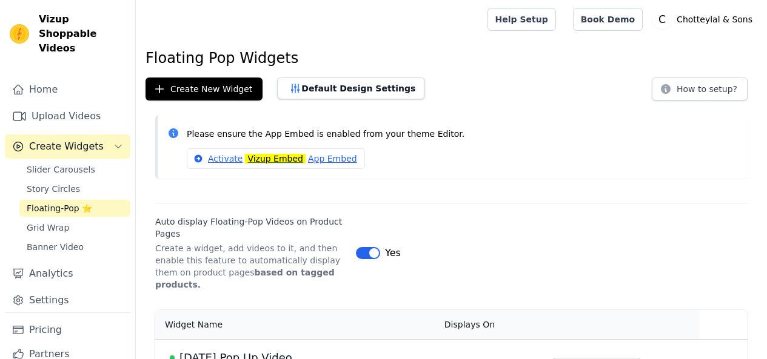
scroll to position [27, 0]
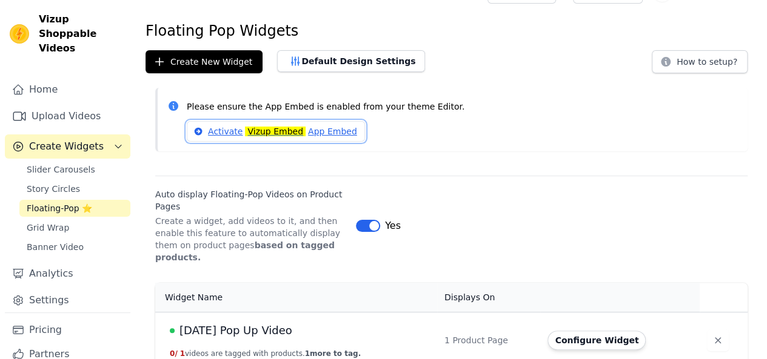
click at [217, 135] on link "Activate Vizup Embed App Embed" at bounding box center [276, 131] width 178 height 21
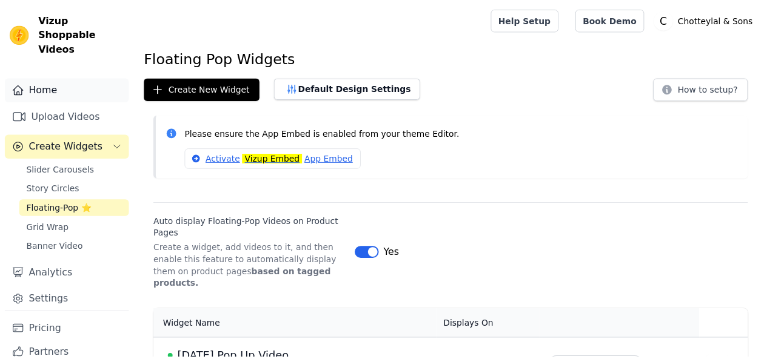
scroll to position [27, 0]
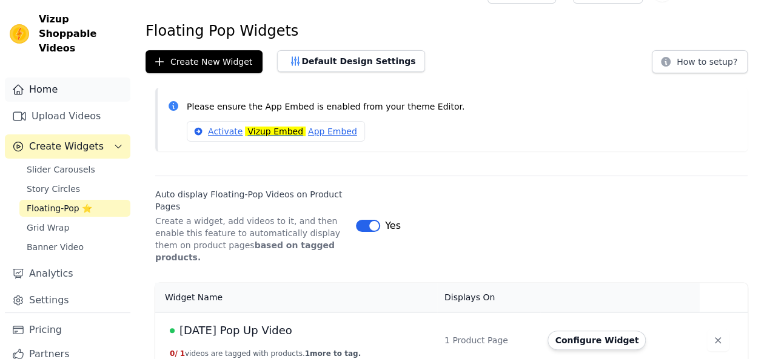
click at [45, 78] on link "Home" at bounding box center [67, 90] width 125 height 24
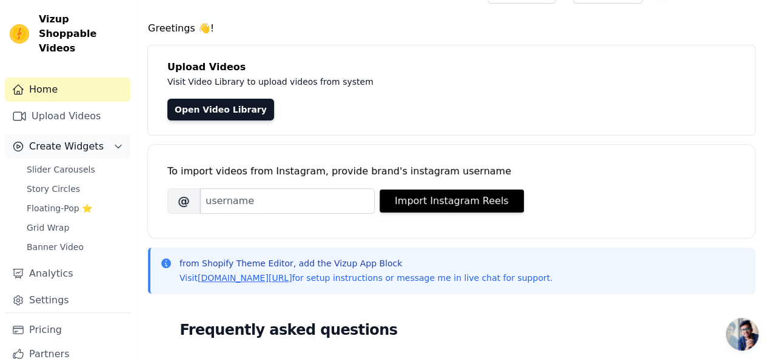
click at [58, 139] on span "Create Widgets" at bounding box center [66, 146] width 75 height 15
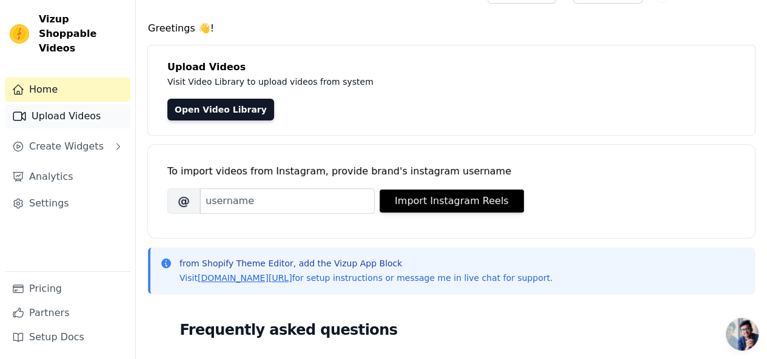
click at [55, 104] on link "Upload Videos" at bounding box center [67, 116] width 125 height 24
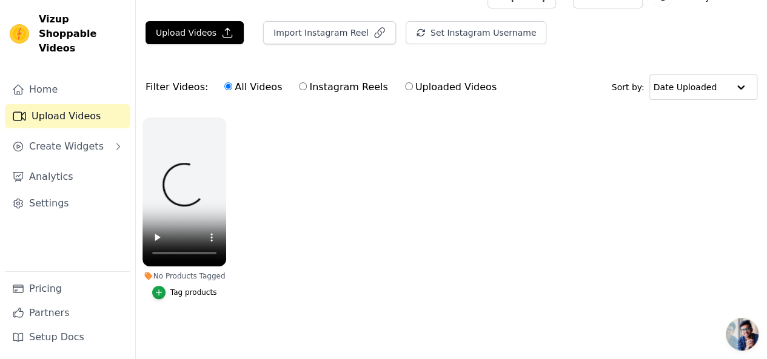
scroll to position [20, 0]
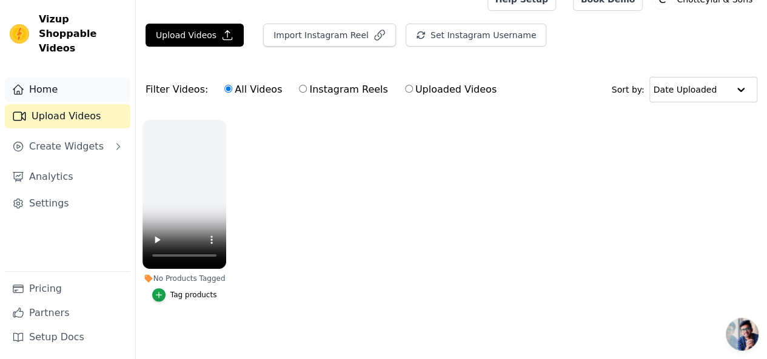
click at [50, 78] on link "Home" at bounding box center [67, 90] width 125 height 24
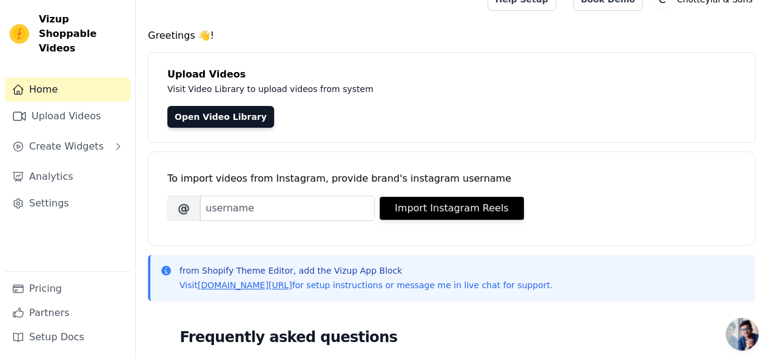
scroll to position [141, 0]
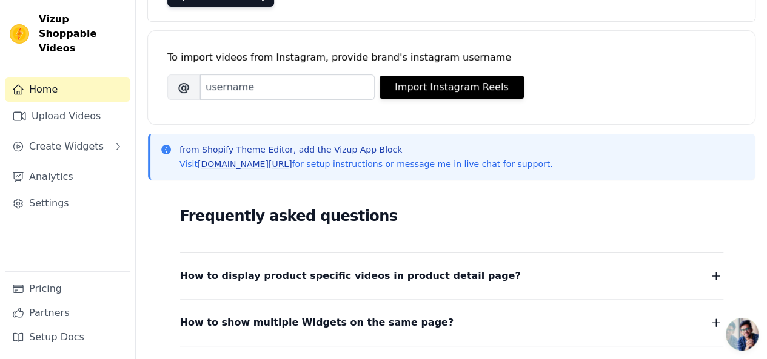
click at [252, 169] on link "vizupcommerce.com/docs" at bounding box center [245, 164] width 95 height 10
click at [76, 107] on link "Upload Videos" at bounding box center [67, 116] width 125 height 24
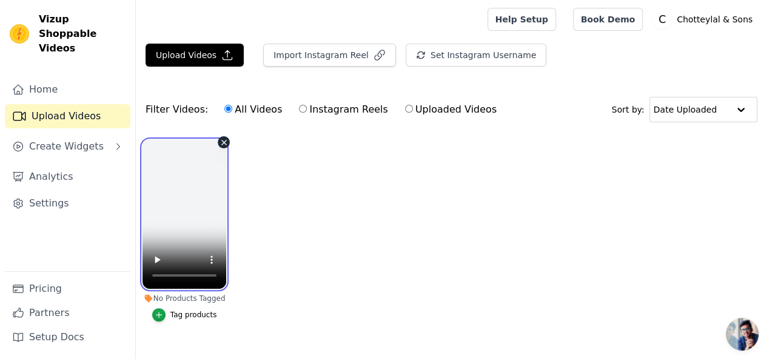
drag, startPoint x: 190, startPoint y: 197, endPoint x: 217, endPoint y: 197, distance: 26.7
click at [190, 197] on video at bounding box center [184, 214] width 84 height 149
click at [332, 244] on ul "No Products Tagged Tag products" at bounding box center [451, 242] width 631 height 219
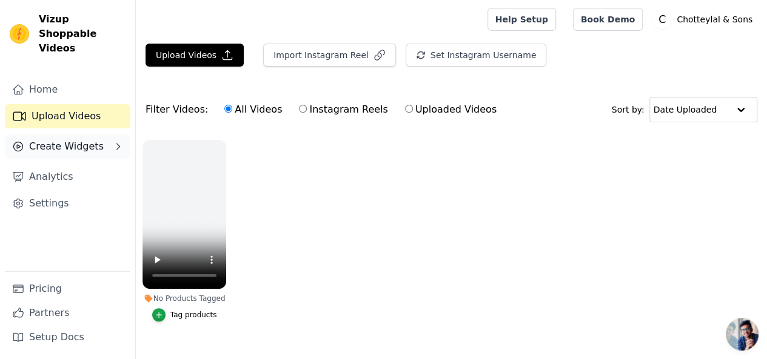
click at [58, 139] on span "Create Widgets" at bounding box center [66, 146] width 75 height 15
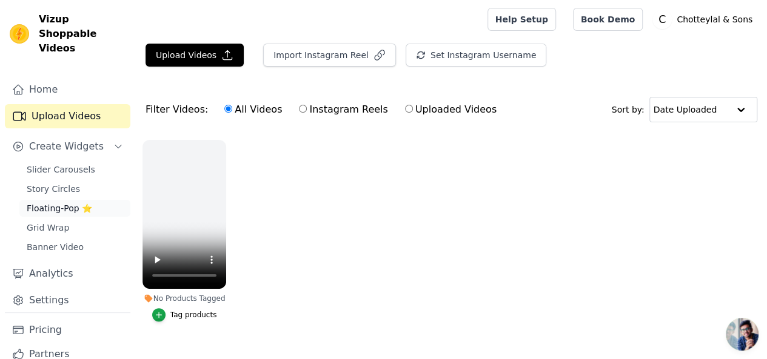
click at [49, 201] on link "Floating-Pop ⭐" at bounding box center [74, 208] width 111 height 17
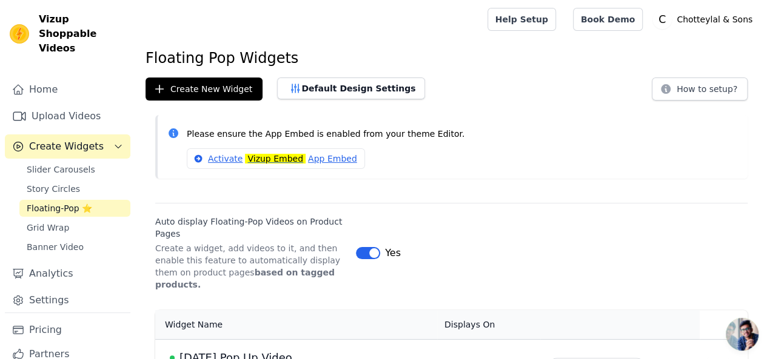
scroll to position [27, 0]
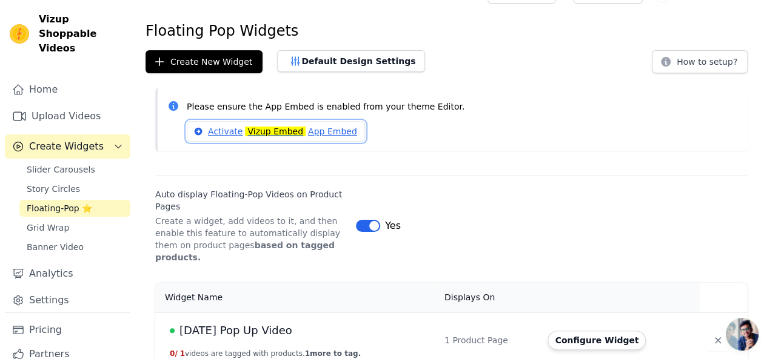
click at [319, 130] on link "Activate Vizup Embed App Embed" at bounding box center [276, 131] width 178 height 21
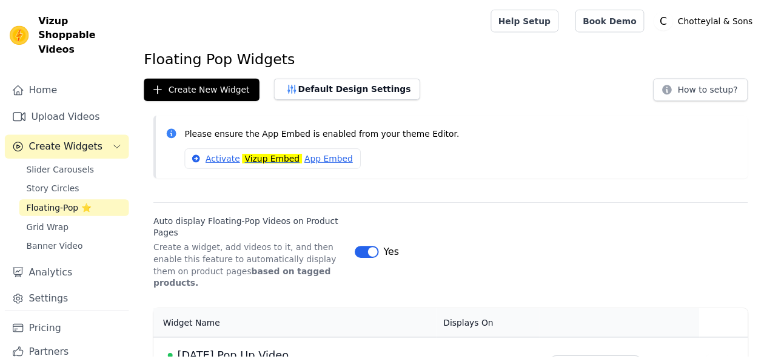
scroll to position [27, 0]
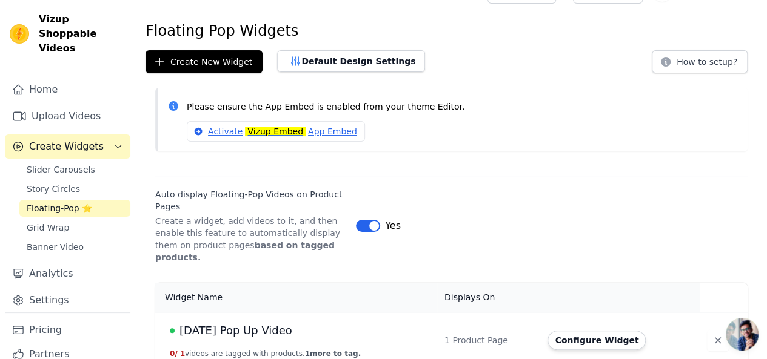
click at [371, 220] on button "Label" at bounding box center [368, 226] width 24 height 12
click at [467, 185] on div "Auto display Floating-Pop Videos on Product Pages Create a widget, add videos t…" at bounding box center [451, 220] width 592 height 88
click at [570, 331] on button "Configure Widget" at bounding box center [596, 340] width 98 height 19
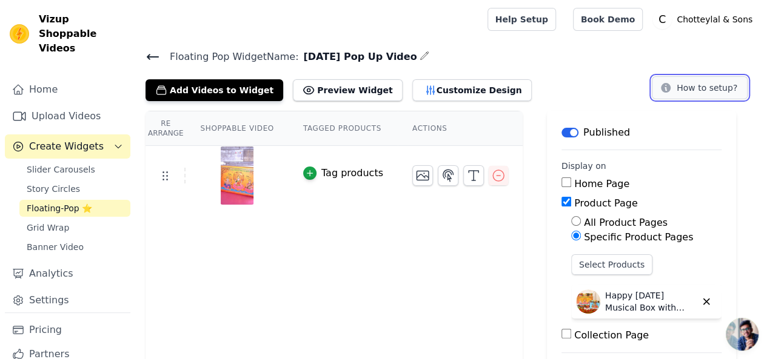
click at [712, 84] on button "How to setup?" at bounding box center [700, 87] width 96 height 23
click at [58, 81] on link "Home" at bounding box center [67, 90] width 125 height 24
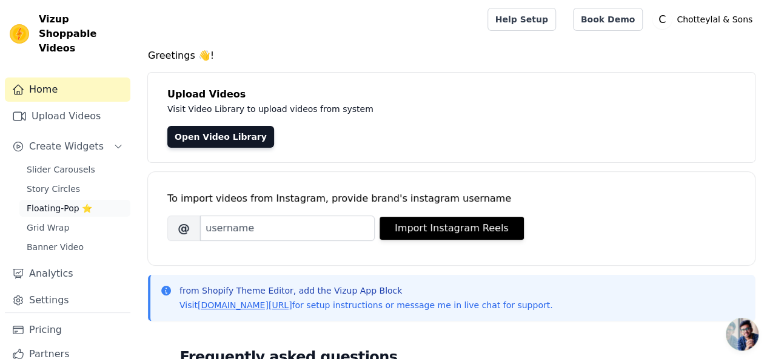
click at [86, 202] on span "Floating-Pop ⭐" at bounding box center [59, 208] width 65 height 12
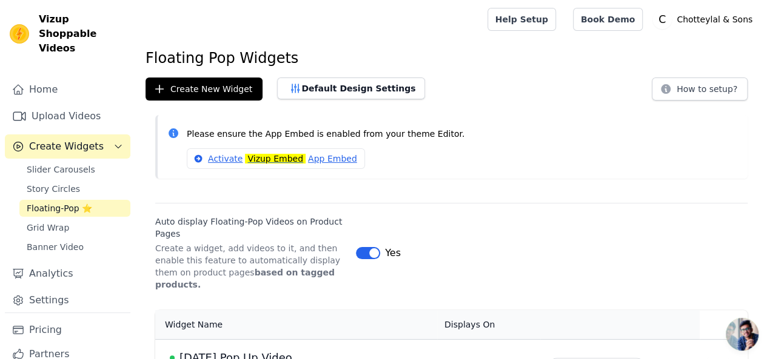
drag, startPoint x: 199, startPoint y: 134, endPoint x: 358, endPoint y: 172, distance: 163.2
click at [367, 152] on div "Please ensure the App Embed is enabled from your theme Editor. Activate Vizup E…" at bounding box center [462, 147] width 551 height 44
click at [326, 163] on link "Activate Vizup Embed App Embed" at bounding box center [276, 158] width 178 height 21
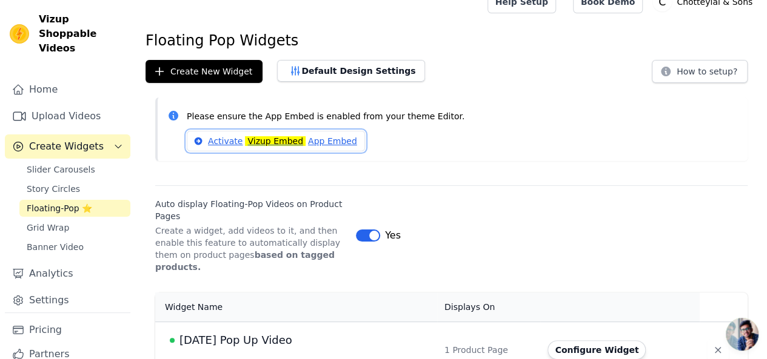
scroll to position [27, 0]
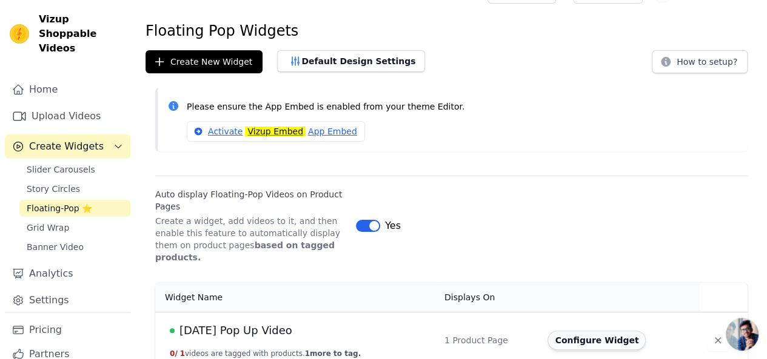
click at [605, 331] on button "Configure Widget" at bounding box center [596, 340] width 98 height 19
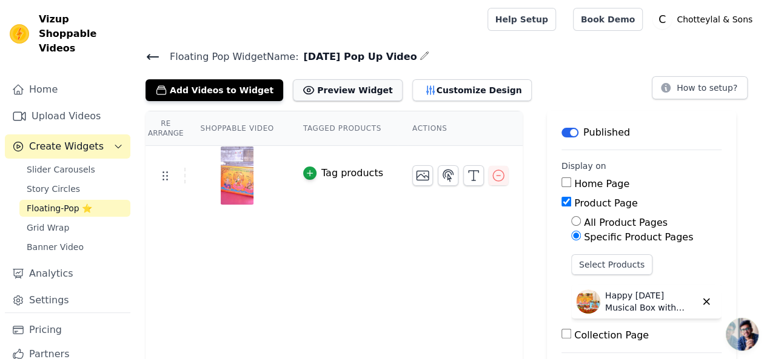
click at [348, 90] on button "Preview Widget" at bounding box center [347, 90] width 109 height 22
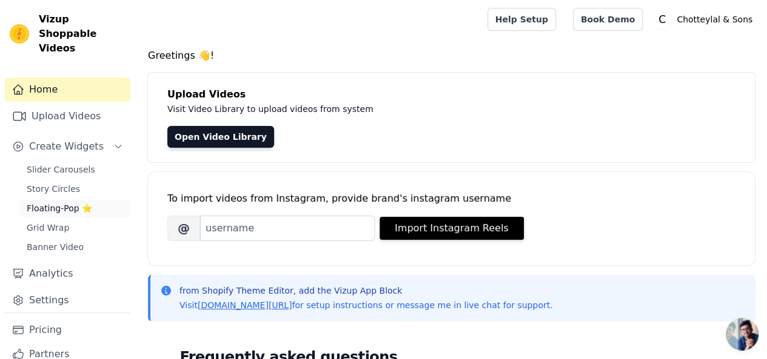
click at [73, 202] on span "Floating-Pop ⭐" at bounding box center [59, 208] width 65 height 12
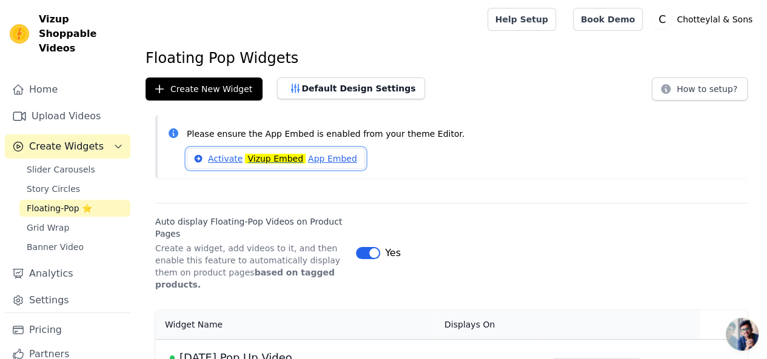
click at [302, 159] on link "Activate Vizup Embed App Embed" at bounding box center [276, 158] width 178 height 21
click at [335, 90] on button "Default Design Settings" at bounding box center [351, 89] width 148 height 22
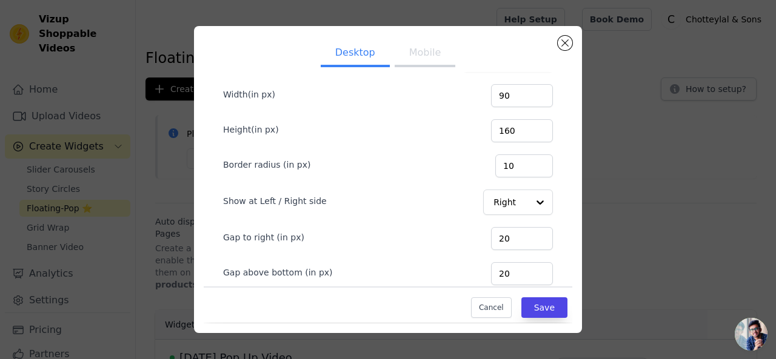
scroll to position [128, 0]
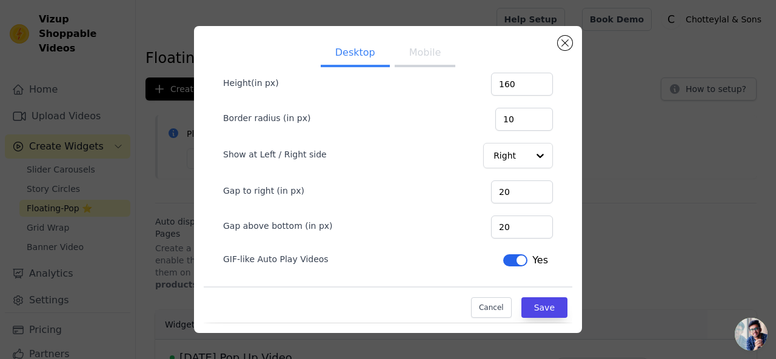
click at [412, 59] on button "Mobile" at bounding box center [425, 54] width 61 height 27
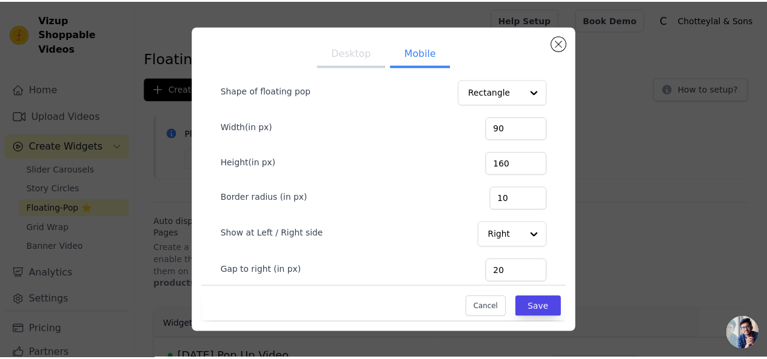
scroll to position [0, 0]
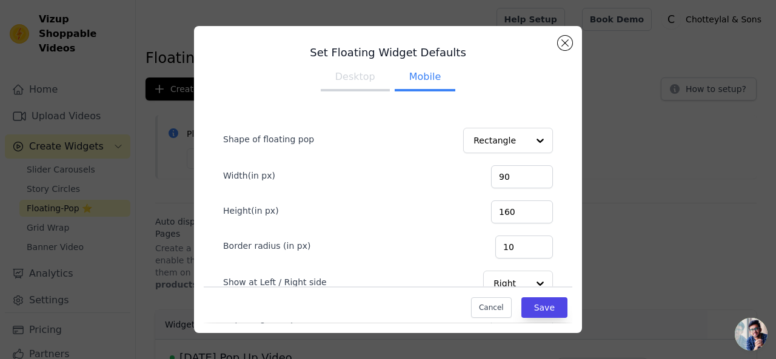
drag, startPoint x: 325, startPoint y: 75, endPoint x: 336, endPoint y: 75, distance: 10.3
click at [333, 75] on button "Desktop" at bounding box center [355, 78] width 69 height 27
click at [562, 42] on button "Close modal" at bounding box center [565, 43] width 15 height 15
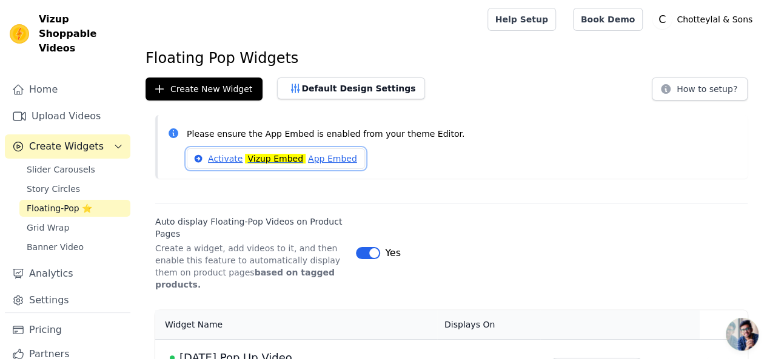
click at [231, 161] on link "Activate Vizup Embed App Embed" at bounding box center [276, 158] width 178 height 21
click at [319, 153] on link "Activate Vizup Embed App Embed" at bounding box center [276, 158] width 178 height 21
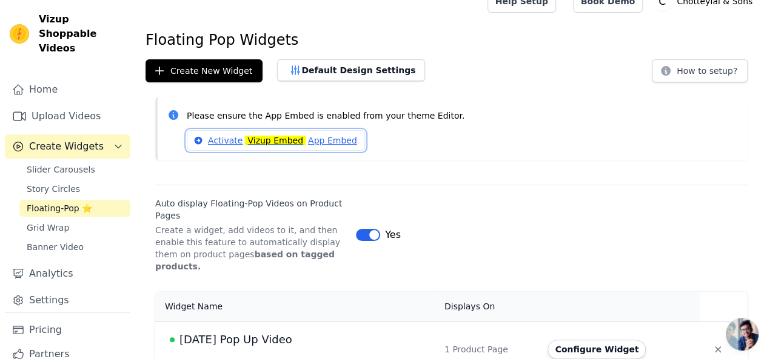
scroll to position [27, 0]
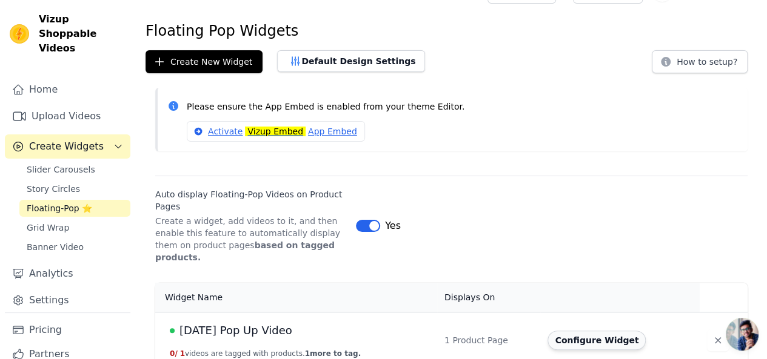
click at [576, 331] on button "Configure Widget" at bounding box center [596, 340] width 98 height 19
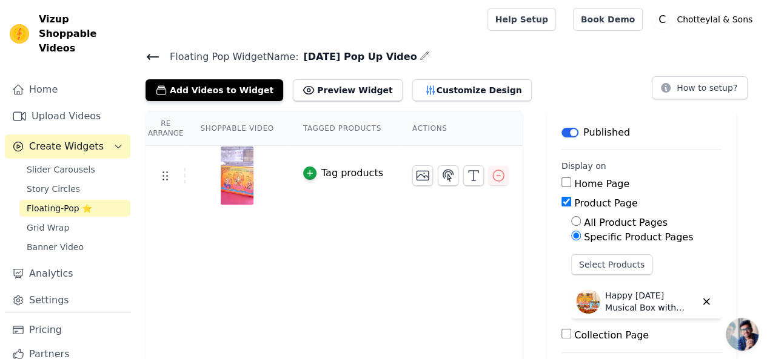
click at [248, 125] on th "Shoppable Video" at bounding box center [236, 129] width 102 height 35
click at [418, 88] on button "Customize Design" at bounding box center [471, 90] width 119 height 22
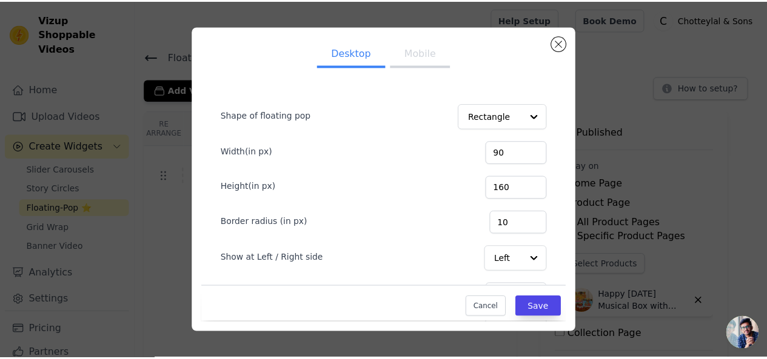
scroll to position [104, 0]
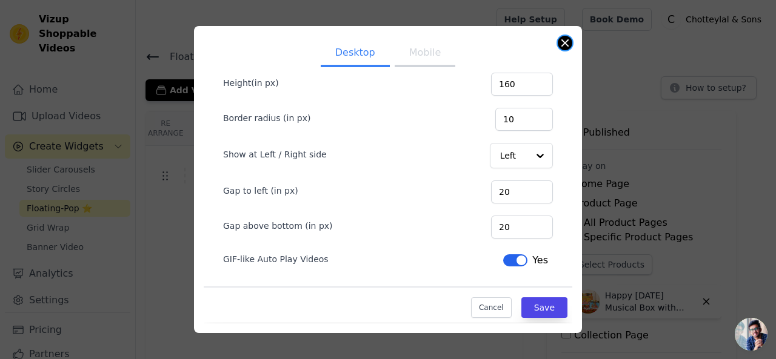
click at [565, 44] on button "Close modal" at bounding box center [565, 43] width 15 height 15
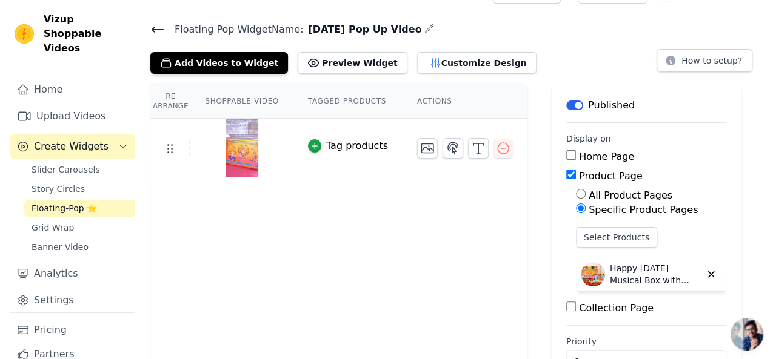
scroll to position [0, 0]
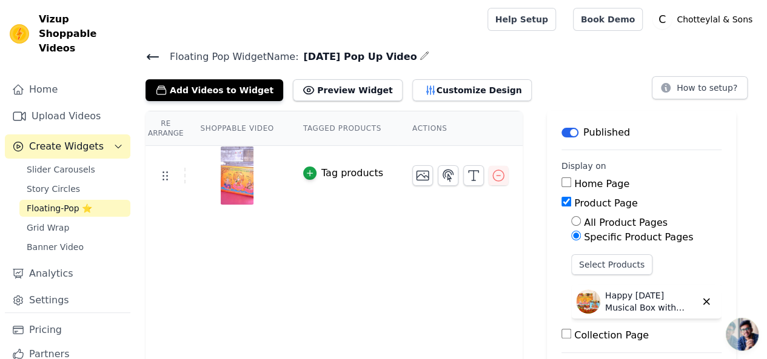
click at [336, 134] on th "Tagged Products" at bounding box center [342, 129] width 109 height 35
click at [337, 128] on th "Tagged Products" at bounding box center [342, 129] width 109 height 35
drag, startPoint x: 391, startPoint y: 126, endPoint x: 415, endPoint y: 125, distance: 23.6
click at [398, 126] on th "Actions" at bounding box center [460, 129] width 125 height 35
click at [419, 125] on th "Actions" at bounding box center [460, 129] width 125 height 35
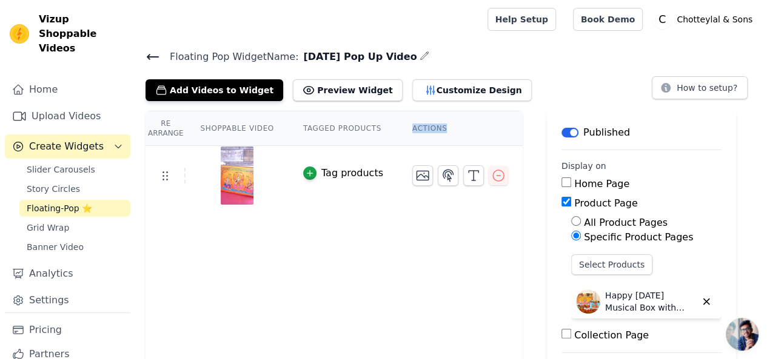
drag, startPoint x: 419, startPoint y: 125, endPoint x: 364, endPoint y: 127, distance: 55.2
click at [418, 125] on th "Actions" at bounding box center [460, 129] width 125 height 35
click at [247, 127] on th "Shoppable Video" at bounding box center [236, 129] width 102 height 35
click at [264, 127] on th "Shoppable Video" at bounding box center [236, 129] width 102 height 35
click at [305, 174] on icon "button" at bounding box center [309, 173] width 8 height 8
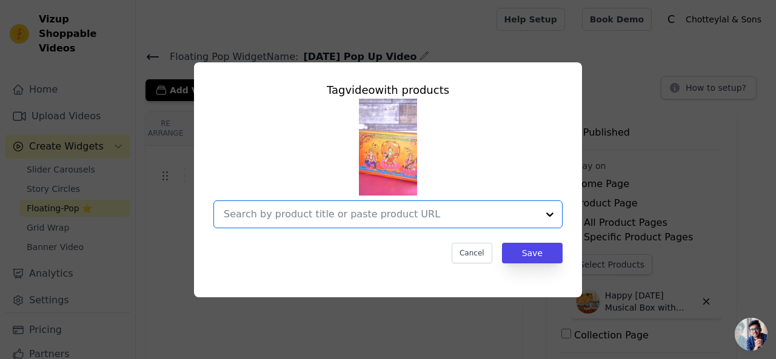
click at [360, 216] on input "text" at bounding box center [381, 214] width 314 height 15
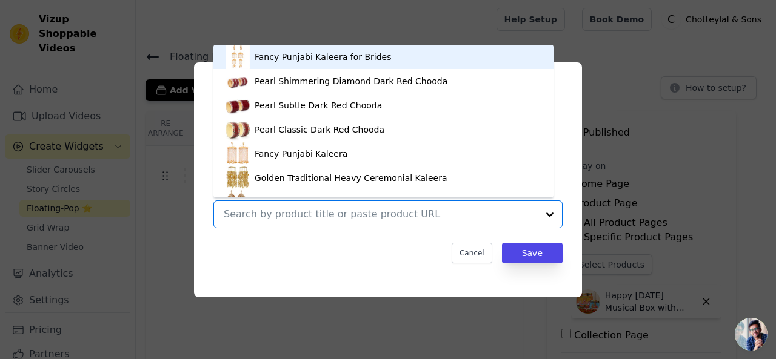
paste input "[URL][DOMAIN_NAME][DATE]"
type input "[URL][DOMAIN_NAME][DATE]"
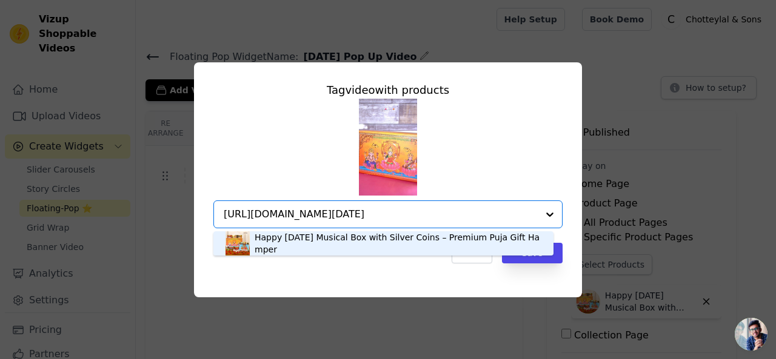
click at [442, 239] on div "Happy [DATE] Musical Box with Silver Coins – Premium Puja Gift Hamper" at bounding box center [398, 244] width 287 height 24
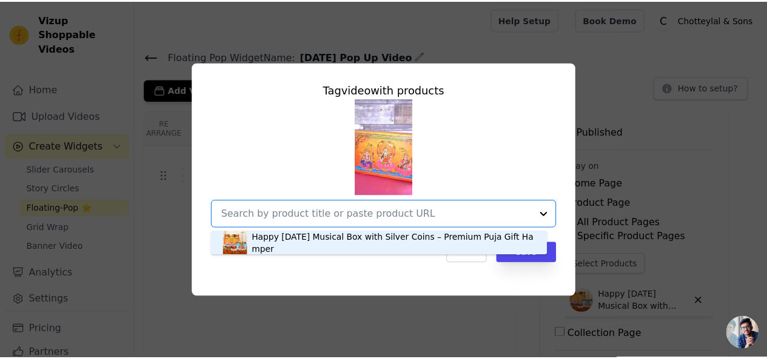
scroll to position [0, 0]
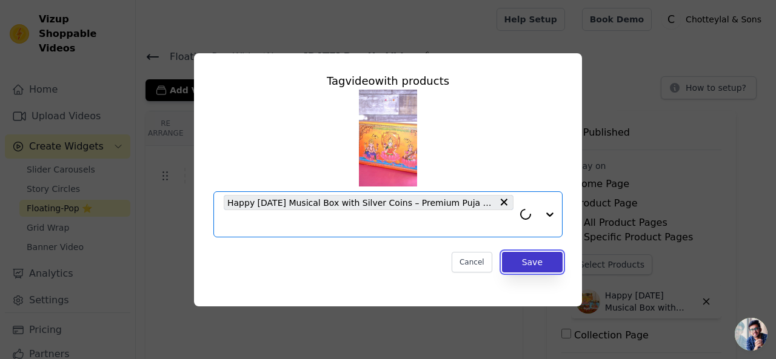
click at [533, 262] on button "Save" at bounding box center [532, 262] width 61 height 21
